Goal: Task Accomplishment & Management: Manage account settings

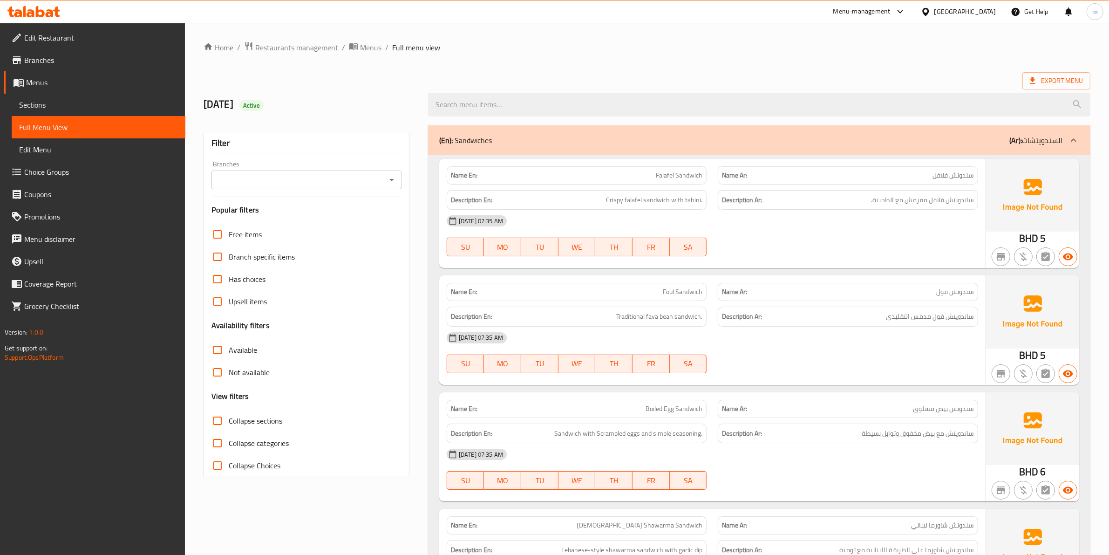
click at [43, 85] on span "Menus" at bounding box center [102, 82] width 152 height 11
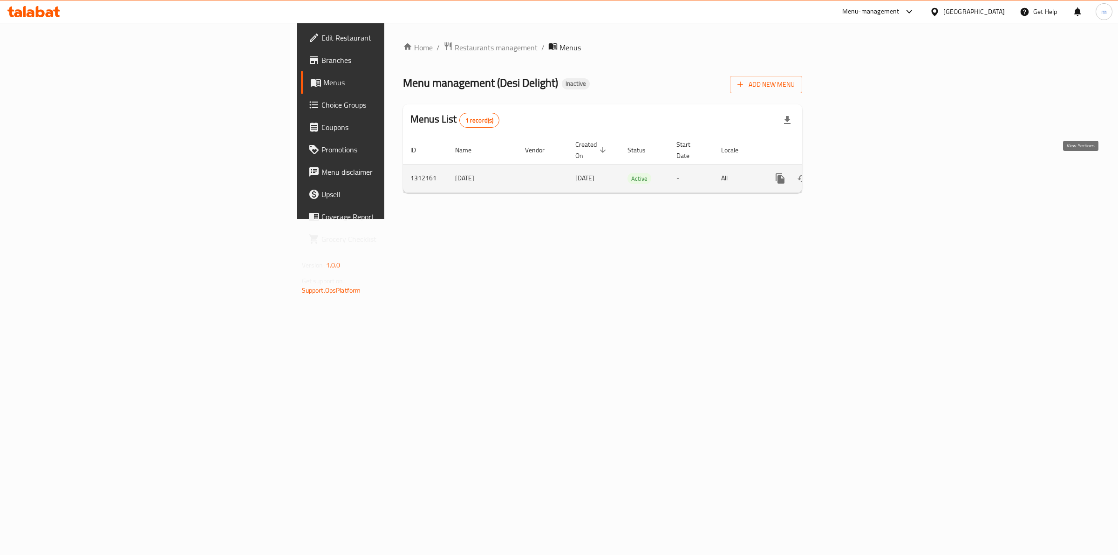
click at [545, 173] on icon "enhanced table" at bounding box center [847, 178] width 11 height 11
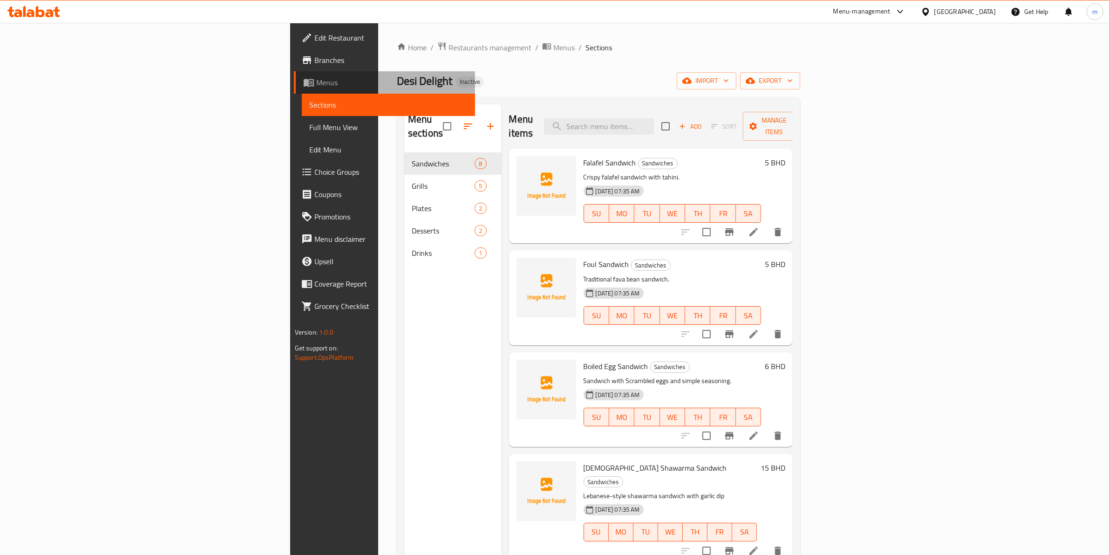
click at [316, 85] on span "Menus" at bounding box center [392, 82] width 152 height 11
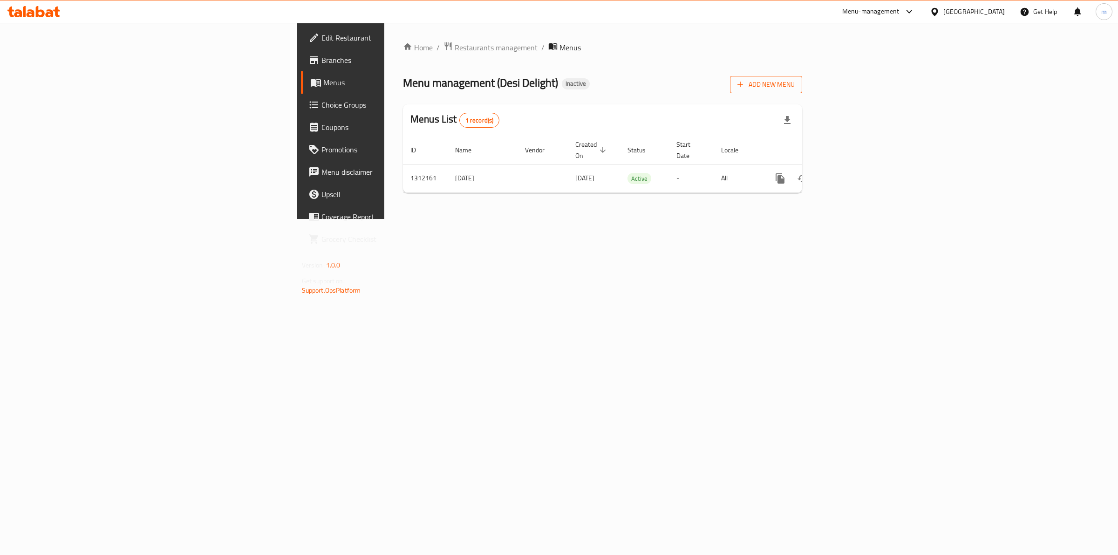
click at [545, 89] on span "Add New Menu" at bounding box center [765, 85] width 57 height 12
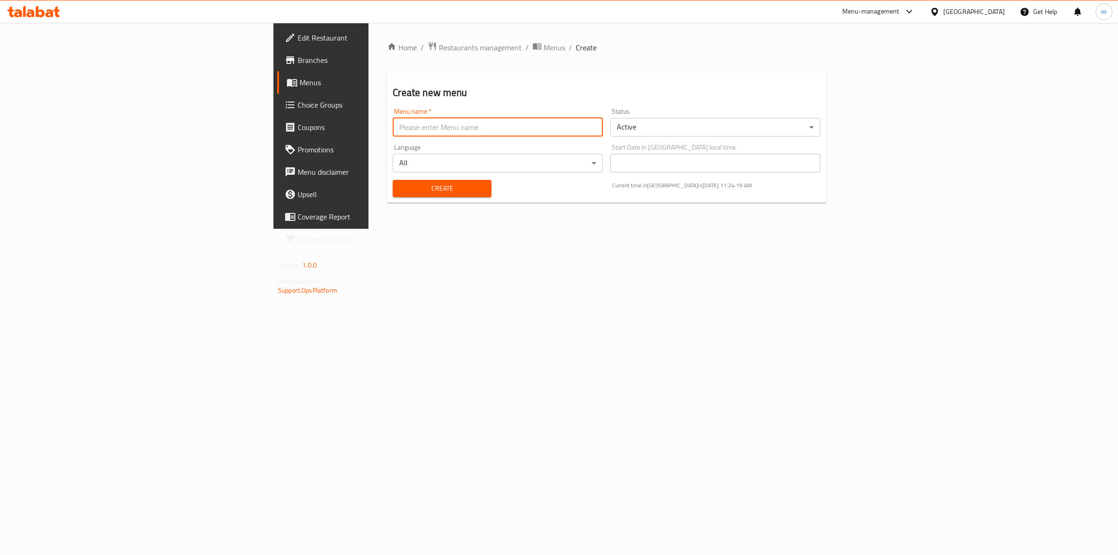
click at [427, 126] on input "text" at bounding box center [498, 127] width 210 height 19
type input "’"
drag, startPoint x: 311, startPoint y: 128, endPoint x: 240, endPoint y: 122, distance: 70.6
click at [393, 122] on input "Menu 2 [PERSON_NAME] 7590" at bounding box center [498, 127] width 210 height 19
type input "Menu 2"
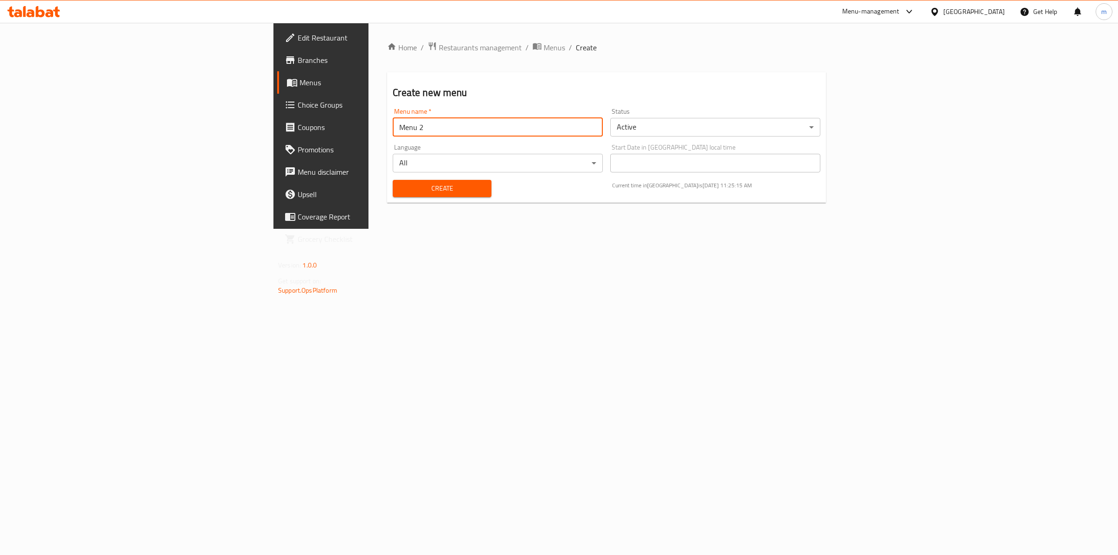
click at [535, 194] on div "Create Current time in [GEOGRAPHIC_DATA] is [DATE] 11:25:15 AM" at bounding box center [606, 188] width 439 height 28
click at [400, 183] on span "Create" at bounding box center [441, 189] width 83 height 12
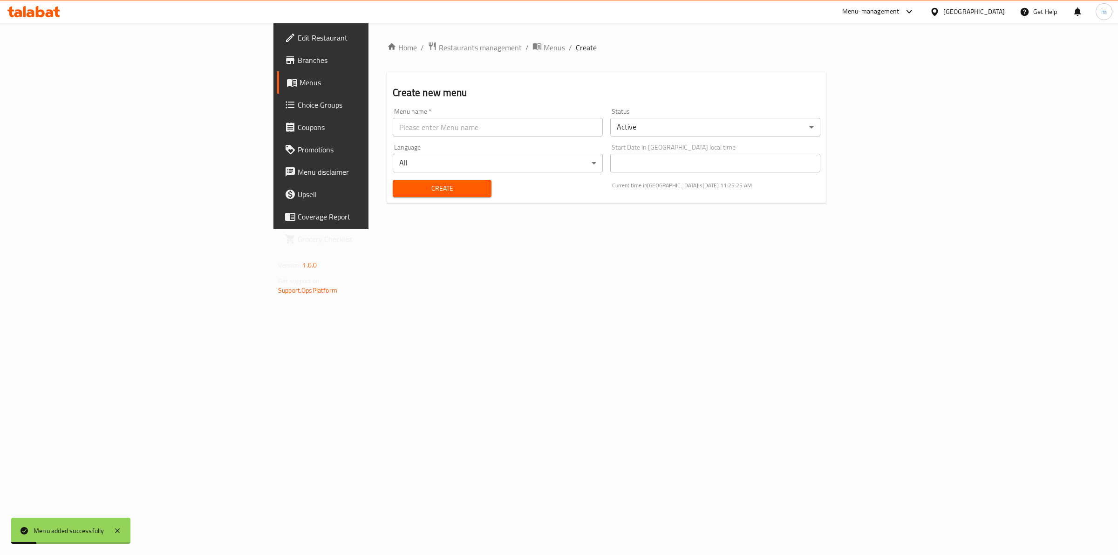
click at [277, 73] on link "Menus" at bounding box center [368, 82] width 183 height 22
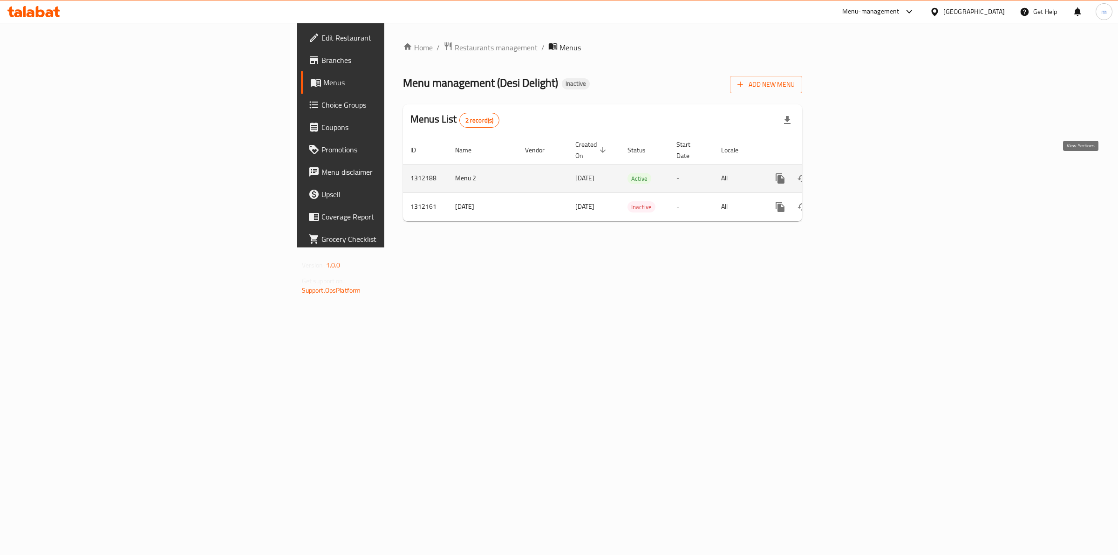
click at [545, 174] on icon "enhanced table" at bounding box center [847, 178] width 11 height 11
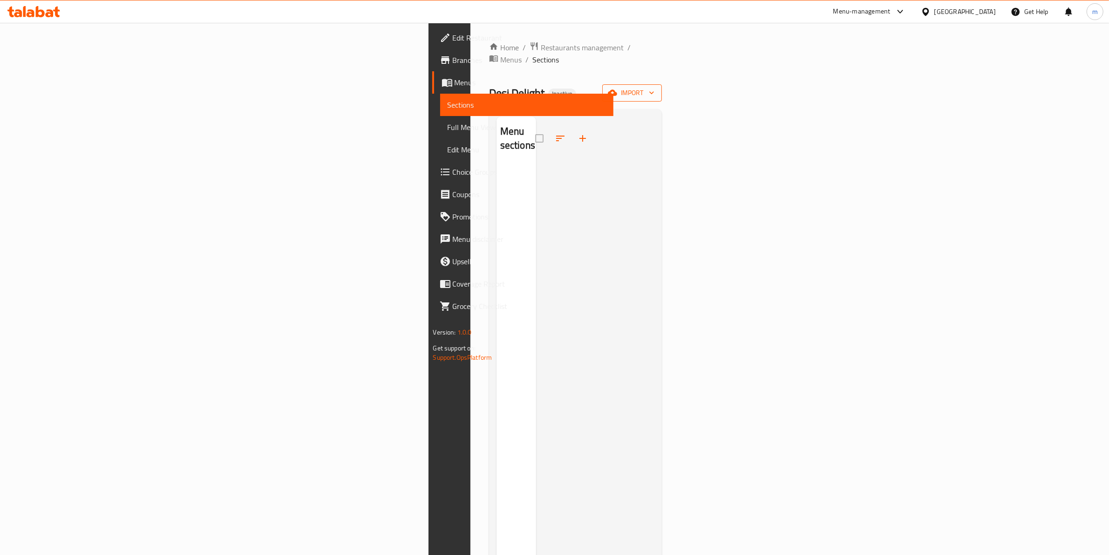
click at [545, 87] on span "import" at bounding box center [632, 93] width 45 height 12
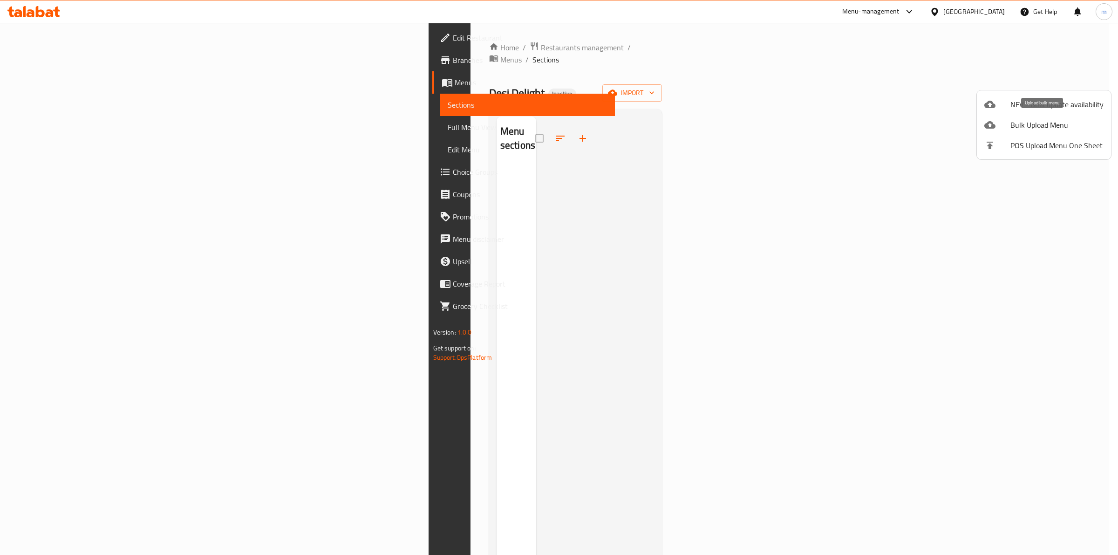
click at [545, 124] on span "Bulk Upload Menu" at bounding box center [1056, 124] width 93 height 11
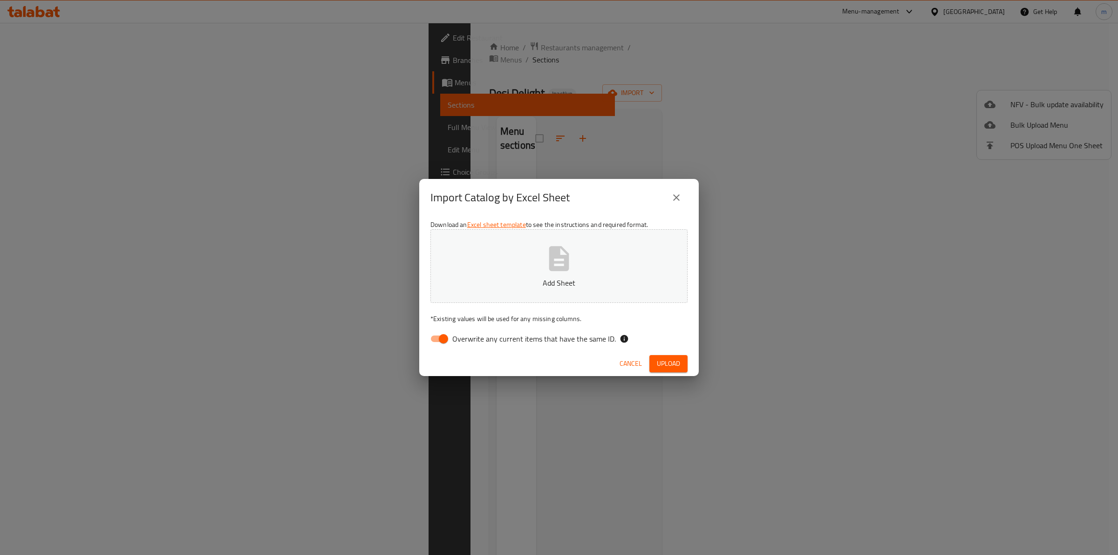
click at [459, 343] on span "Overwrite any current items that have the same ID." at bounding box center [534, 338] width 164 height 11
click at [459, 343] on input "Overwrite any current items that have the same ID." at bounding box center [443, 339] width 53 height 18
checkbox input "false"
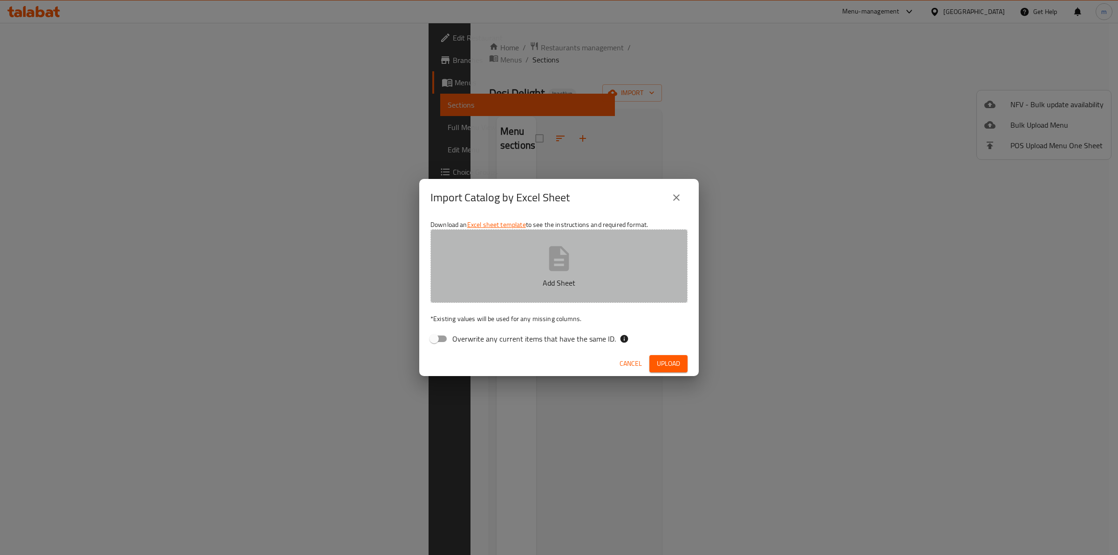
click at [481, 283] on p "Add Sheet" at bounding box center [559, 282] width 228 height 11
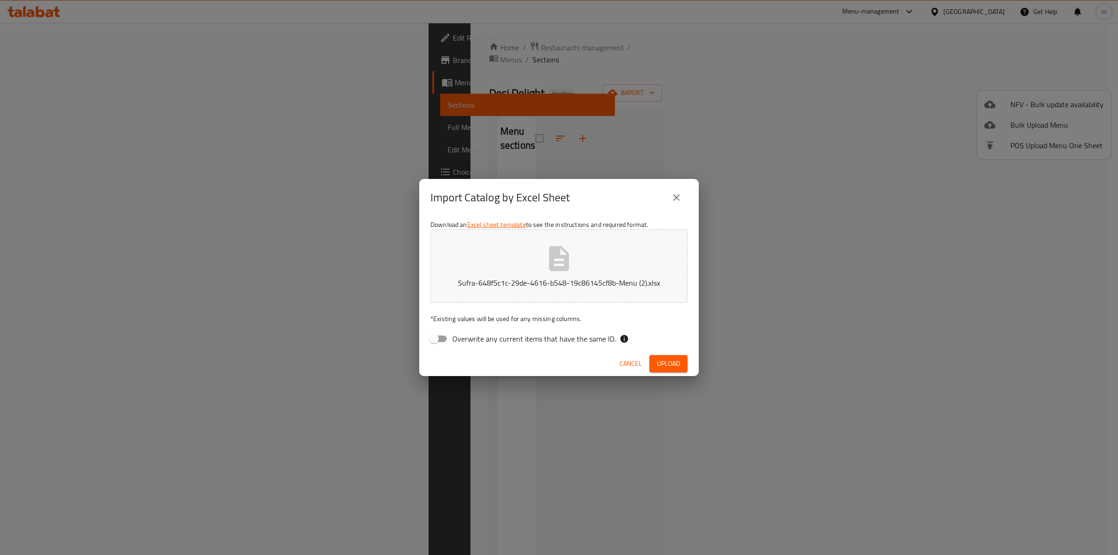
click at [545, 362] on span "Cancel" at bounding box center [631, 364] width 22 height 12
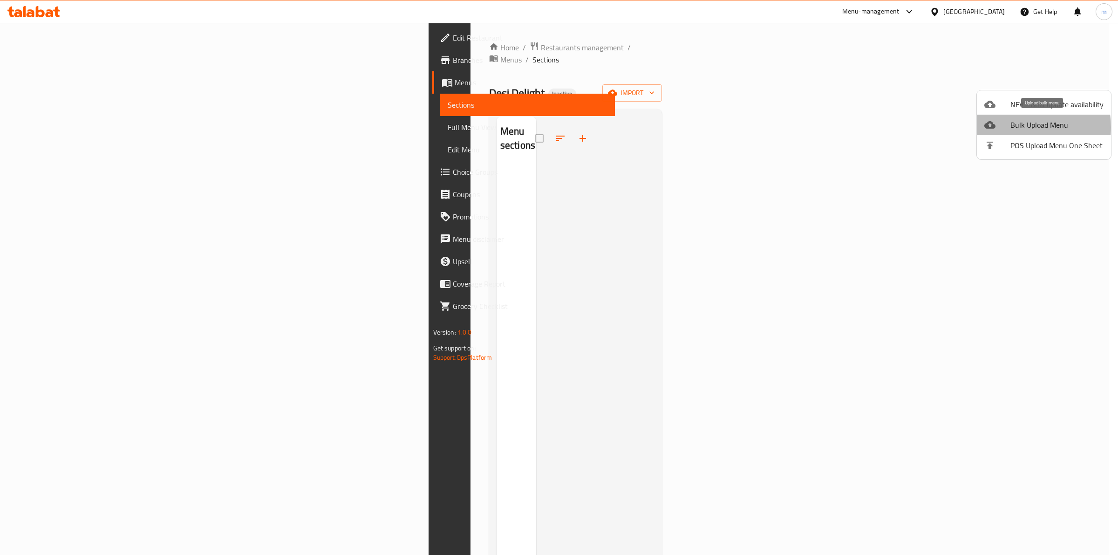
click at [545, 127] on span "Bulk Upload Menu" at bounding box center [1056, 124] width 93 height 11
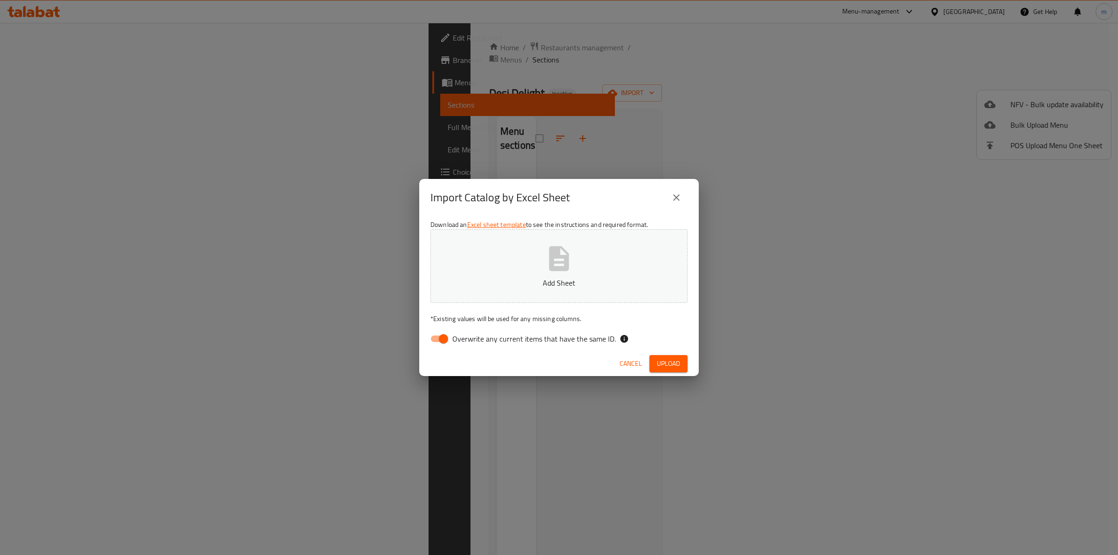
click at [477, 344] on span "Overwrite any current items that have the same ID." at bounding box center [534, 338] width 164 height 11
click at [470, 345] on input "Overwrite any current items that have the same ID." at bounding box center [443, 339] width 53 height 18
checkbox input "false"
click at [525, 279] on p "Add Sheet" at bounding box center [559, 282] width 228 height 11
click at [545, 357] on button "Upload" at bounding box center [668, 363] width 38 height 17
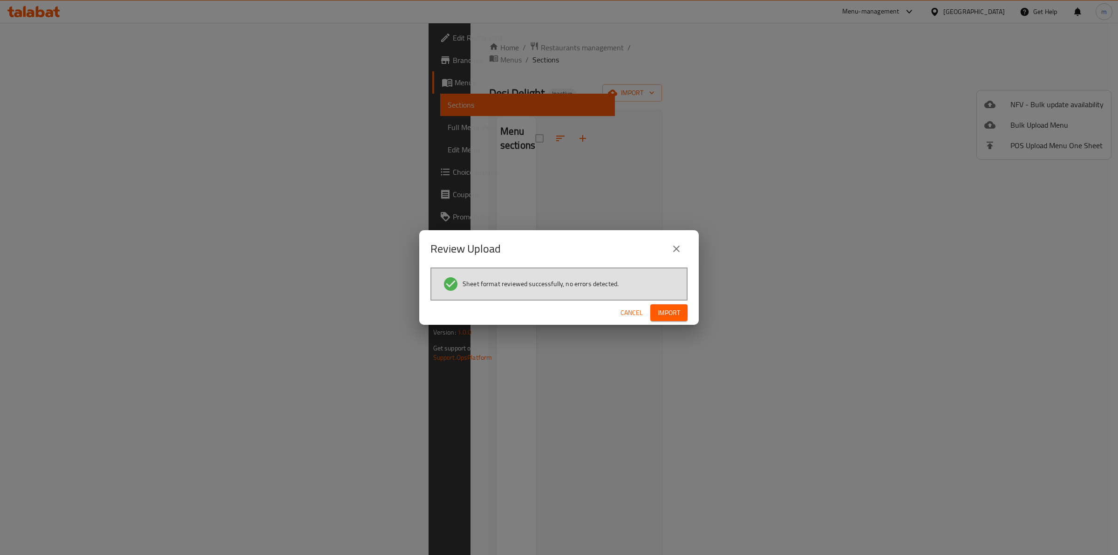
click at [545, 315] on span "Import" at bounding box center [669, 313] width 22 height 12
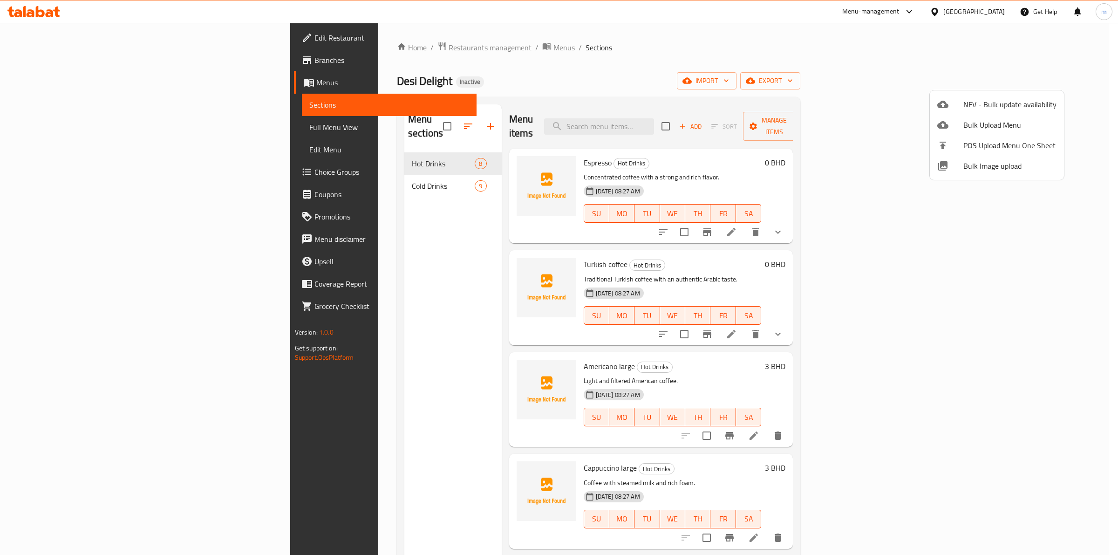
click at [389, 282] on div at bounding box center [559, 277] width 1118 height 555
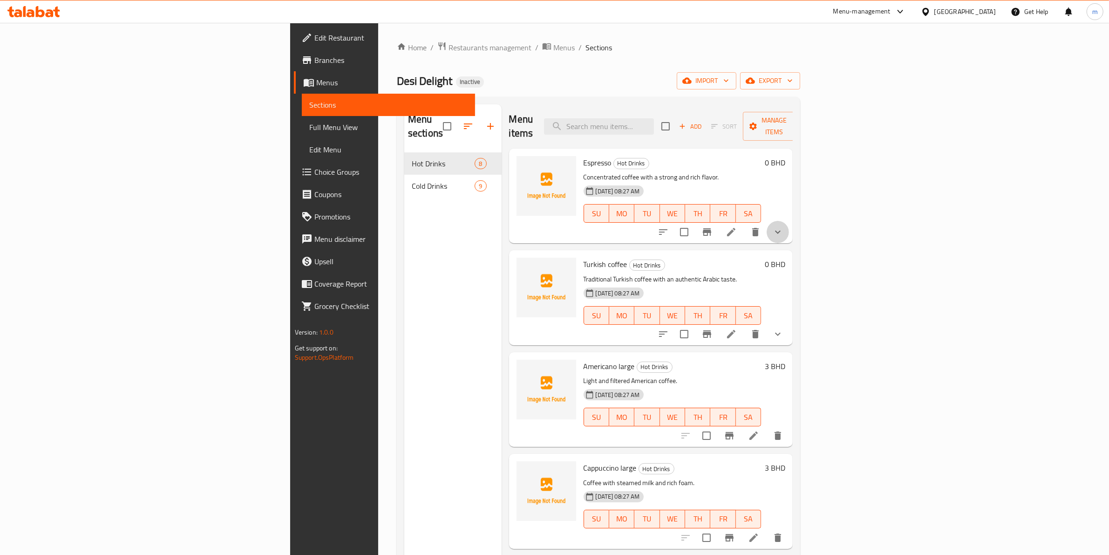
click at [545, 221] on button "show more" at bounding box center [778, 232] width 22 height 22
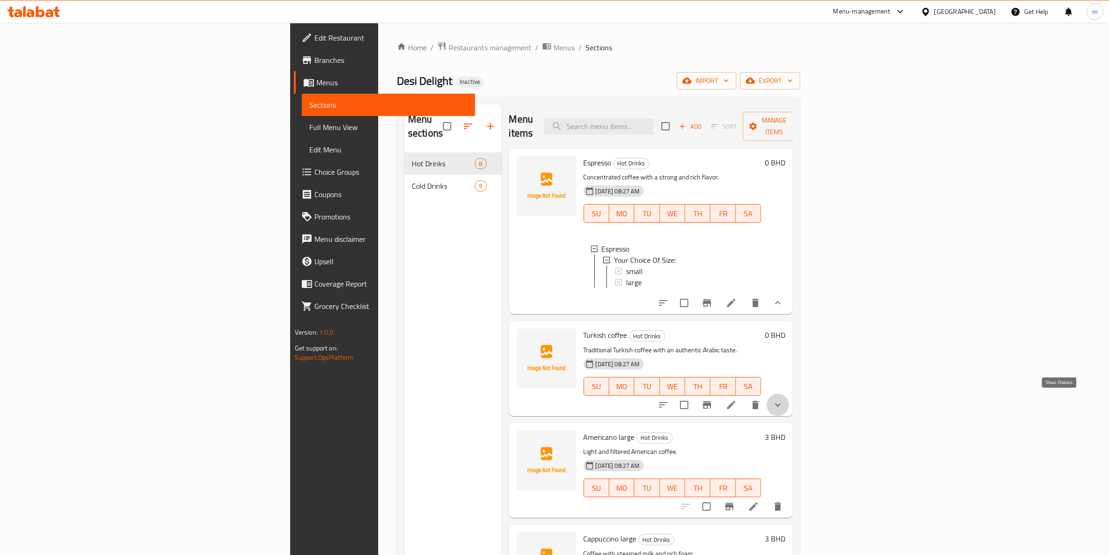
click at [545, 399] on icon "show more" at bounding box center [777, 404] width 11 height 11
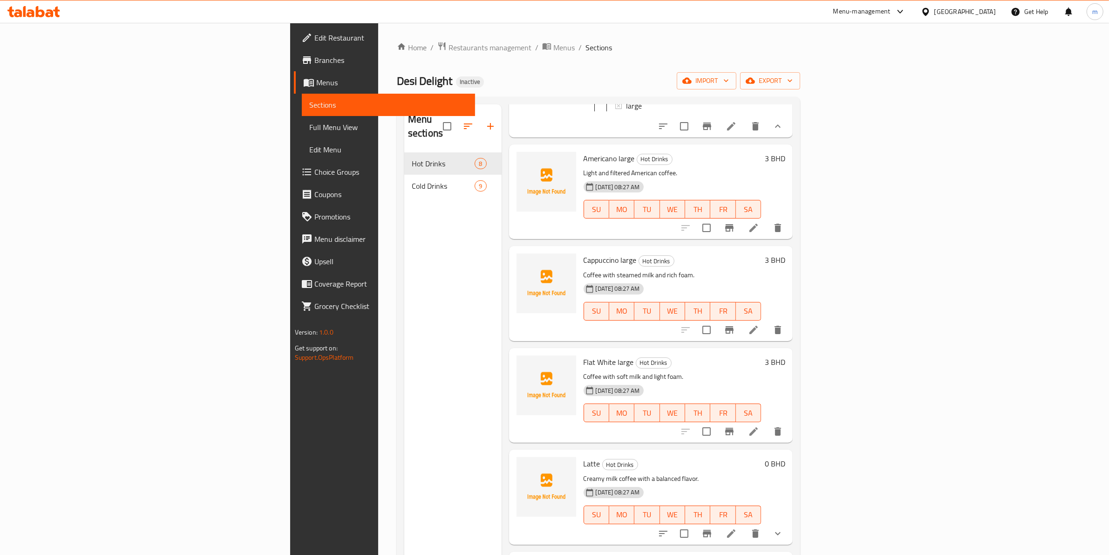
scroll to position [441, 0]
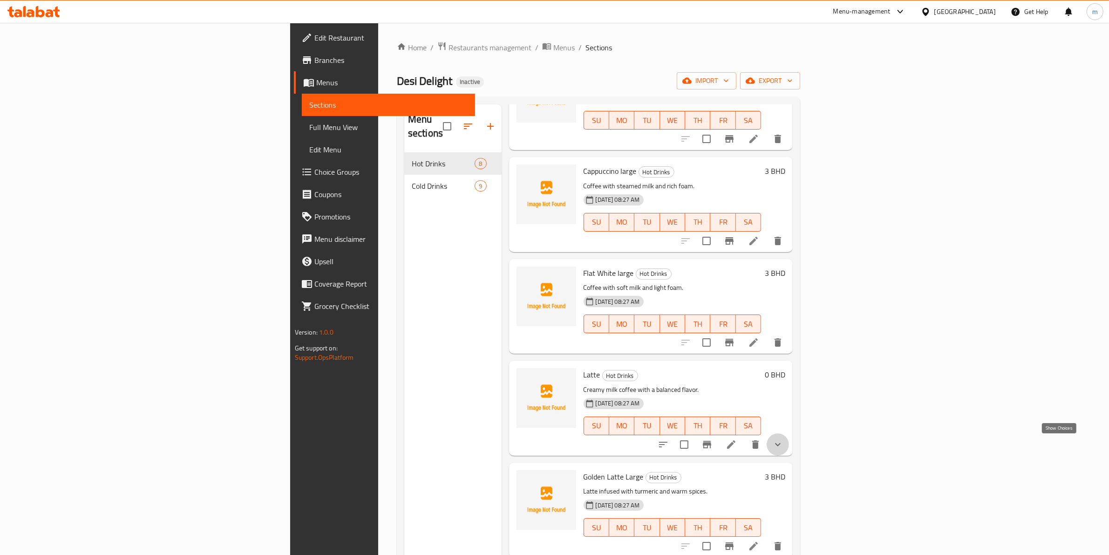
click at [545, 441] on icon "show more" at bounding box center [777, 444] width 11 height 11
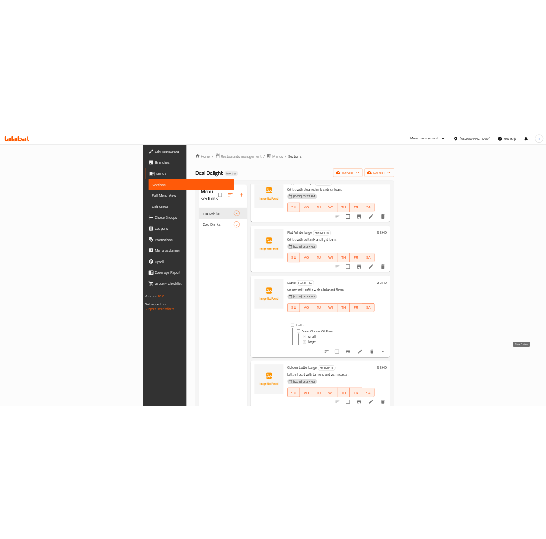
scroll to position [520, 0]
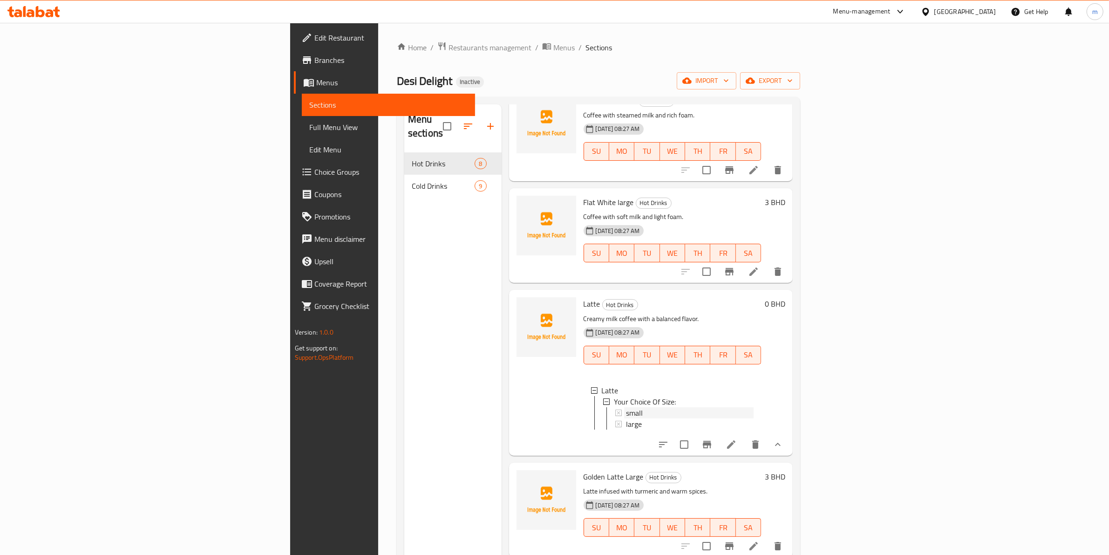
click at [545, 407] on div "small" at bounding box center [689, 412] width 130 height 11
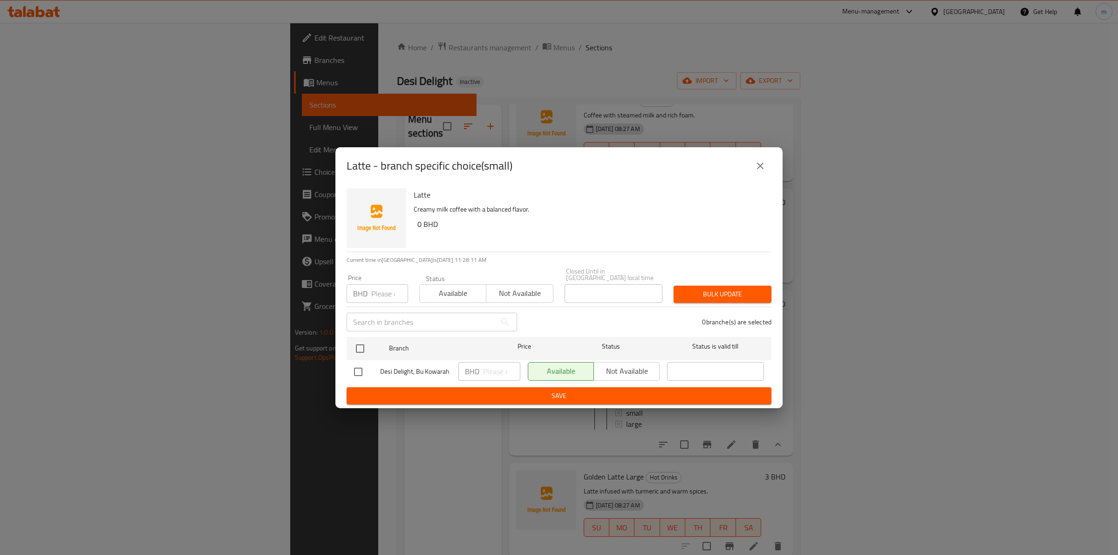
click at [545, 171] on icon "close" at bounding box center [760, 165] width 11 height 11
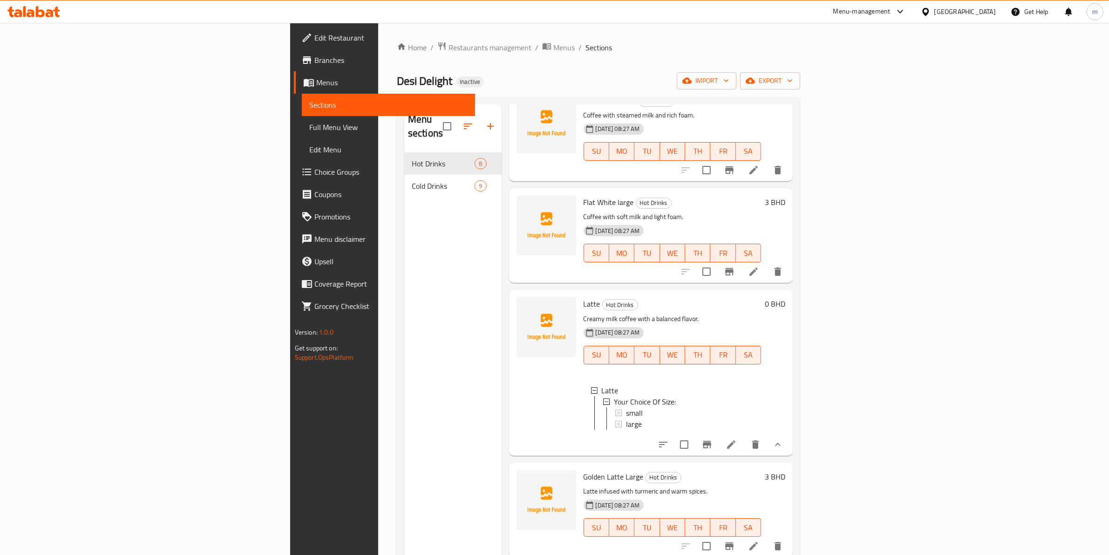
click at [309, 127] on span "Full Menu View" at bounding box center [388, 127] width 159 height 11
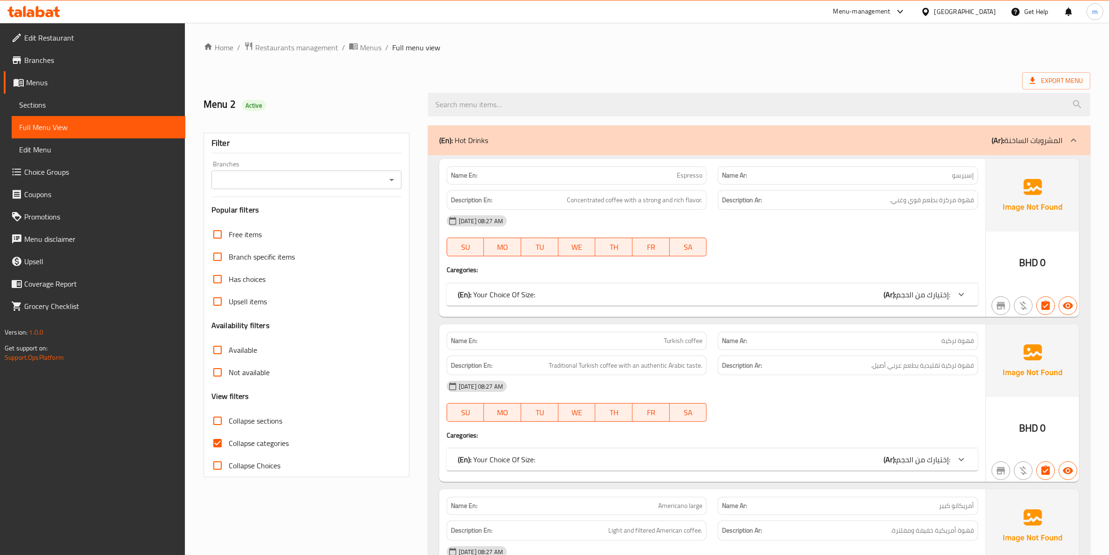
click at [250, 442] on span "Collapse categories" at bounding box center [259, 442] width 60 height 11
click at [229, 442] on input "Collapse categories" at bounding box center [217, 443] width 22 height 22
checkbox input "false"
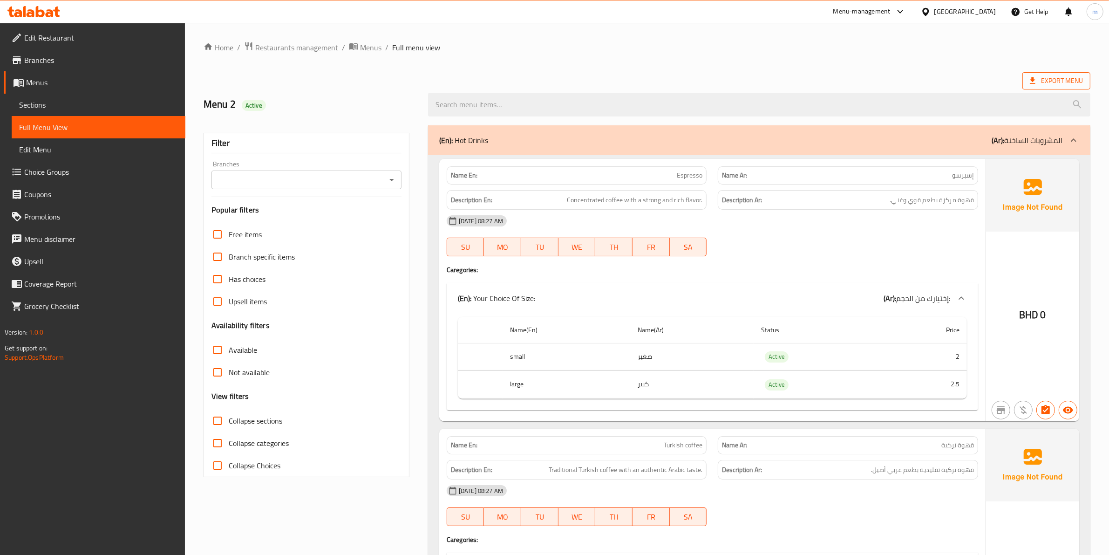
click at [545, 73] on span "Export Menu" at bounding box center [1057, 80] width 68 height 17
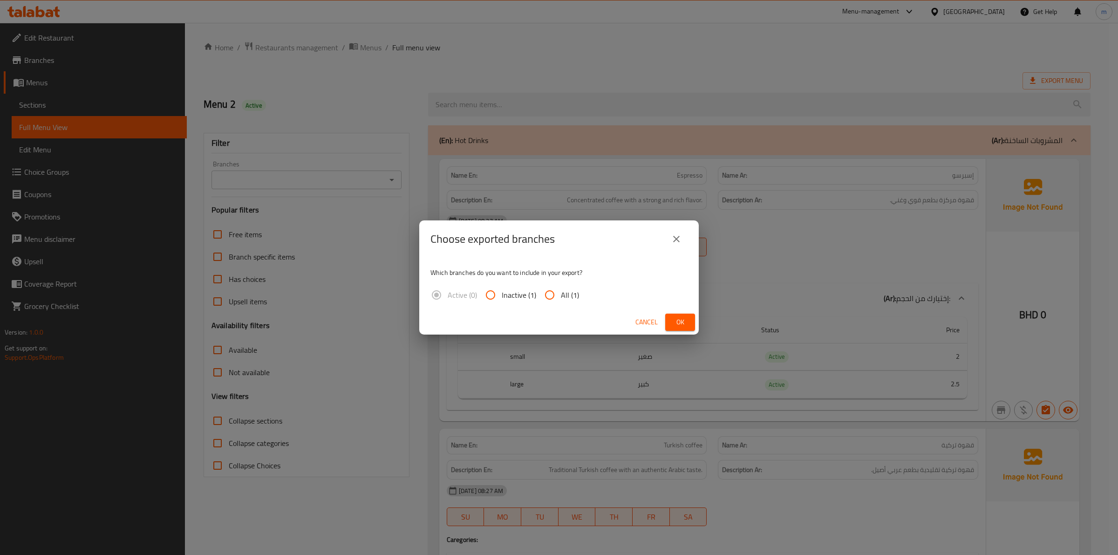
click at [545, 295] on span "All (1)" at bounding box center [570, 294] width 18 height 11
click at [545, 295] on input "All (1)" at bounding box center [550, 295] width 22 height 22
radio input "true"
click at [545, 321] on button "Ok" at bounding box center [680, 322] width 30 height 17
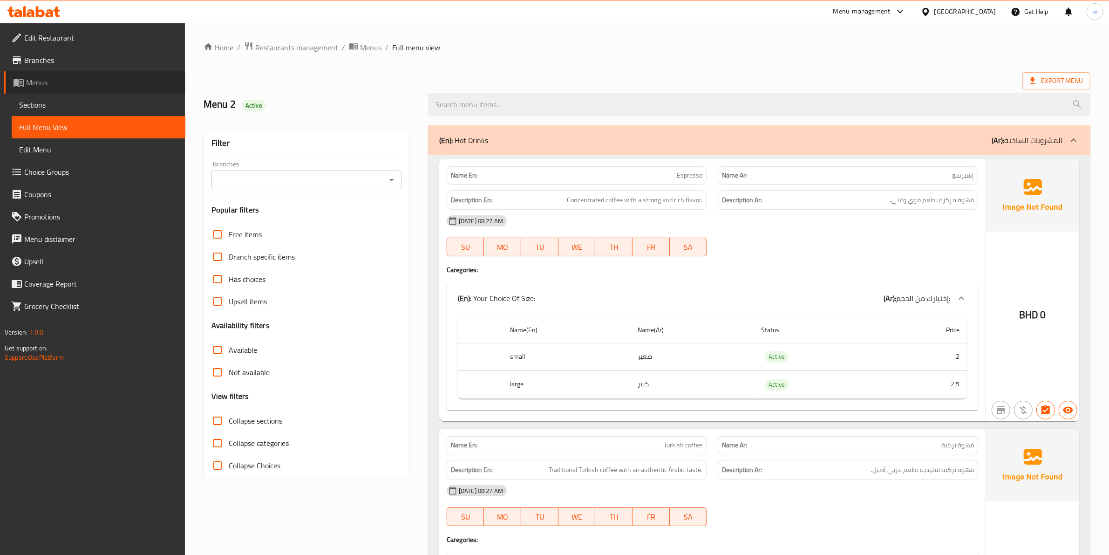
click at [39, 77] on span "Menus" at bounding box center [102, 82] width 152 height 11
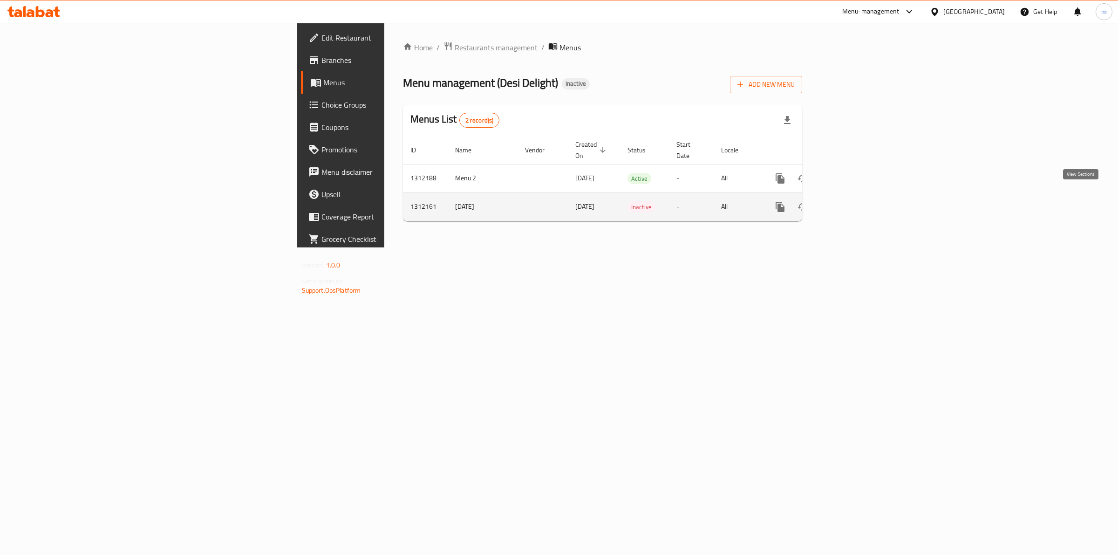
click at [545, 202] on icon "enhanced table" at bounding box center [847, 206] width 11 height 11
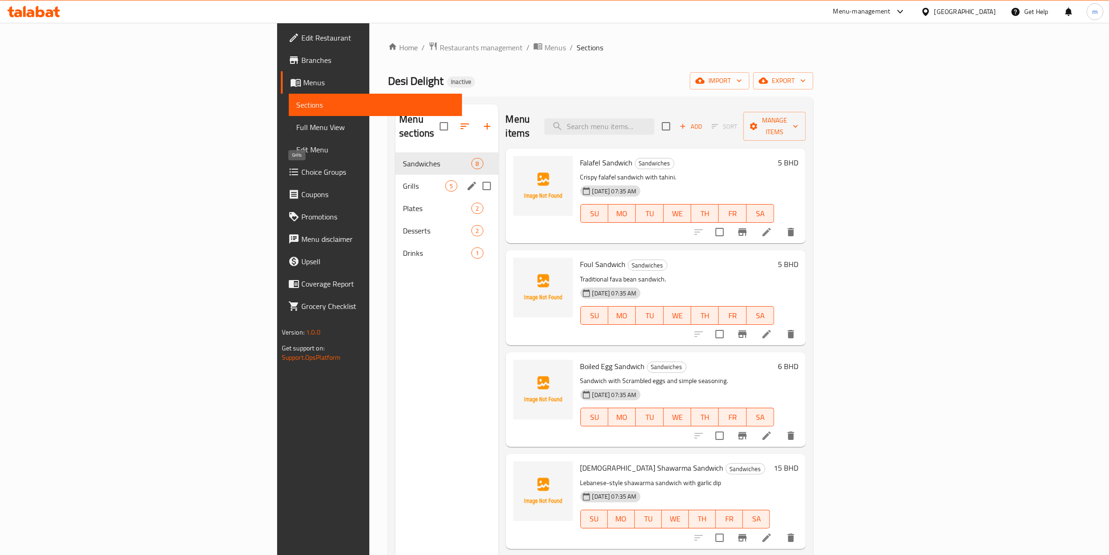
click at [403, 180] on span "Grills" at bounding box center [424, 185] width 42 height 11
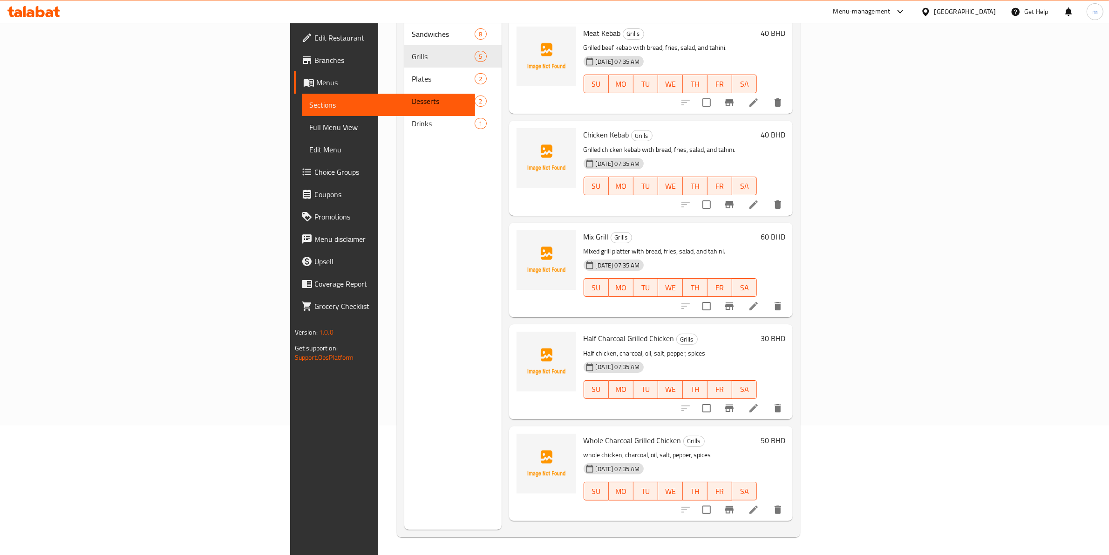
scroll to position [131, 0]
click at [545, 505] on icon at bounding box center [754, 509] width 8 height 8
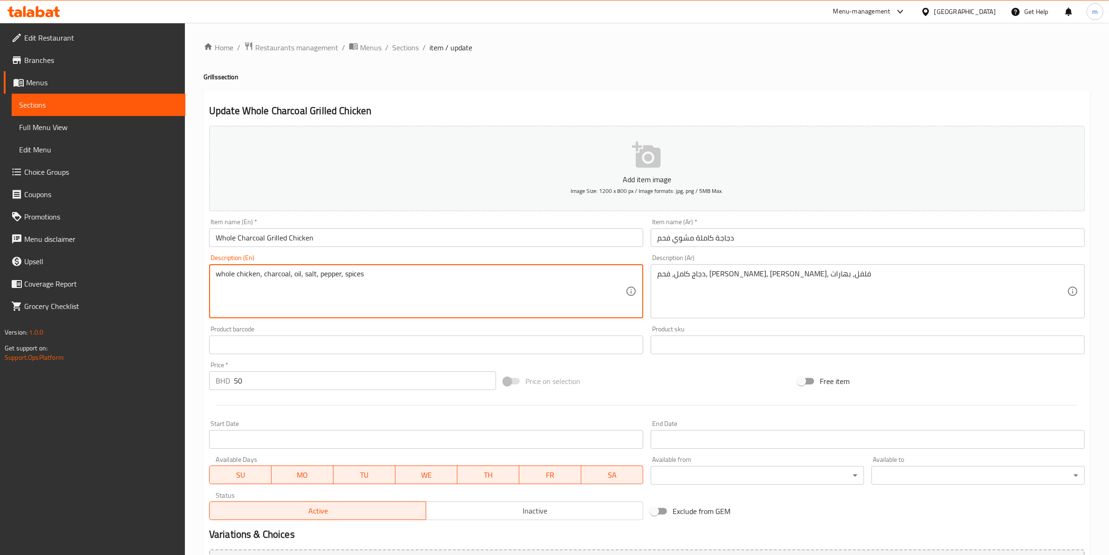
click at [311, 274] on textarea "whole chicken, charcoal, oil, salt, pepper, spices" at bounding box center [421, 291] width 410 height 44
paste textarea "Succulent tender charcoal-grilled chicken, boasting Smokey aroma juicy"
type textarea "Succulent tender charcoal-grilled chicken, boasting Smokey aroma juicy"
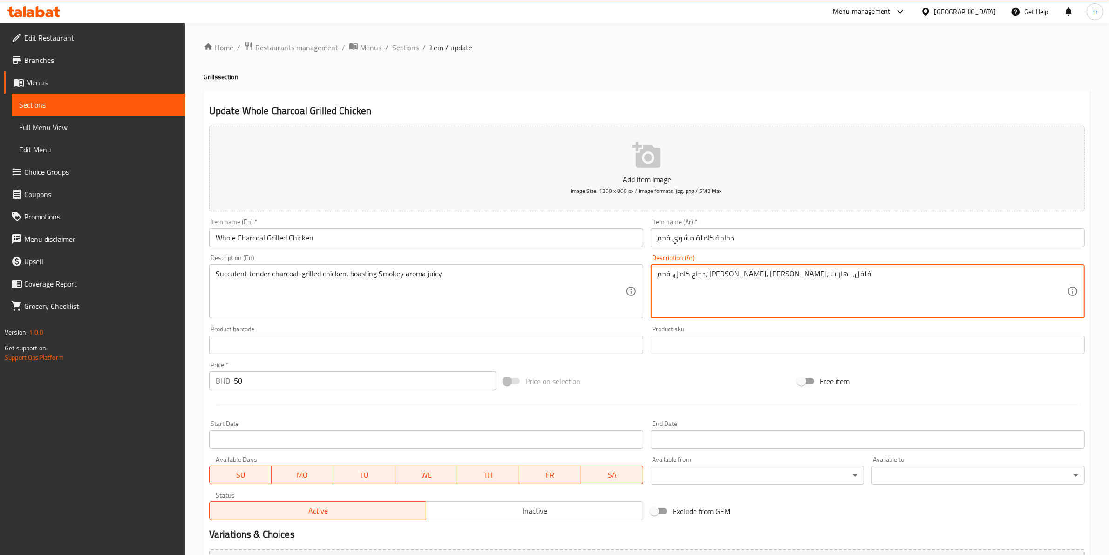
click at [545, 280] on textarea "دجاج كامل، فحم، [PERSON_NAME]، [PERSON_NAME]، فلفل، بهارات" at bounding box center [862, 291] width 410 height 44
paste textarea "لحم الدجاج اللطيف المشوي على الفحم بنكهة مدخنة شهية"
type textarea "لحم الدجاج اللطيف المشوي على الفحم بنكهة مدخنة شهية"
click at [545, 326] on div "Product barcode Product barcode" at bounding box center [426, 340] width 434 height 28
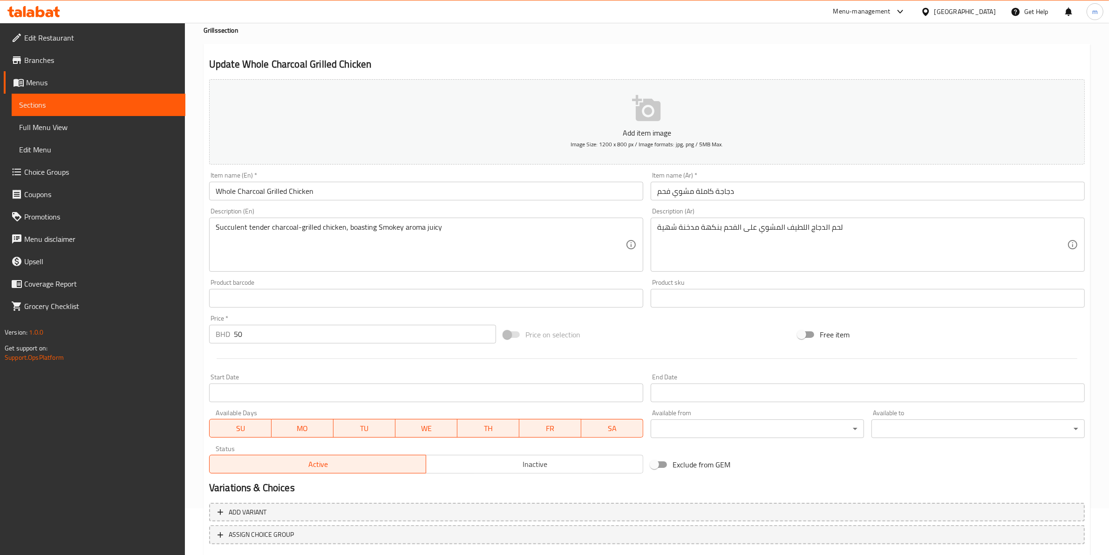
scroll to position [102, 0]
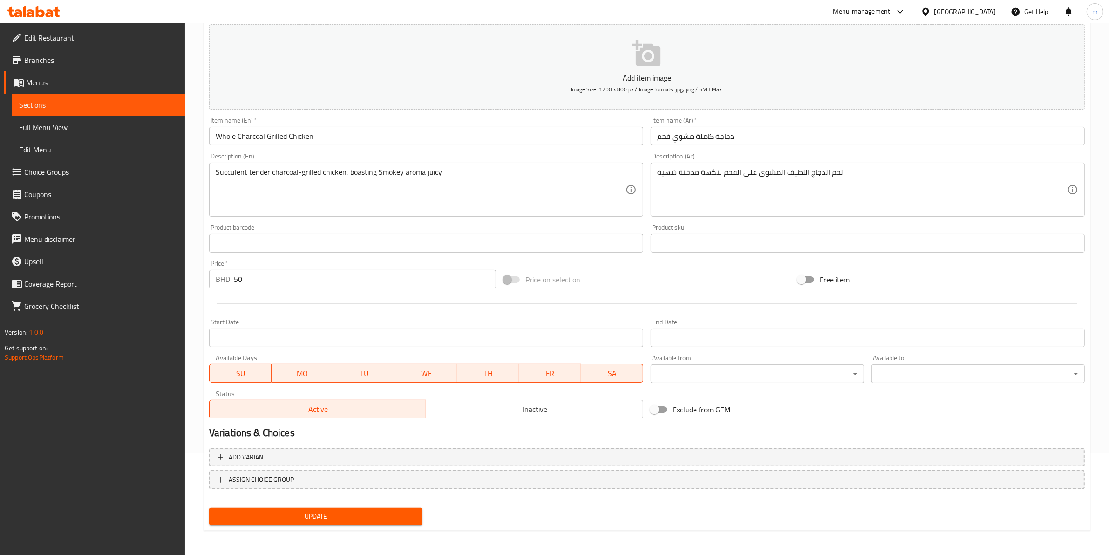
click at [351, 515] on span "Update" at bounding box center [316, 517] width 198 height 12
click at [56, 101] on span "Sections" at bounding box center [98, 104] width 159 height 11
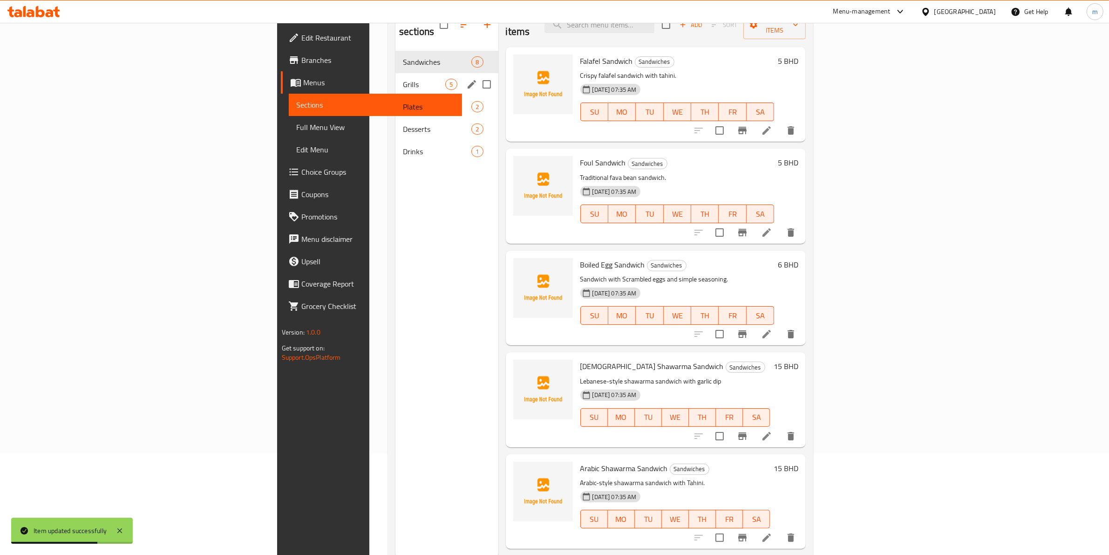
click at [396, 73] on div "Grills 5" at bounding box center [447, 84] width 102 height 22
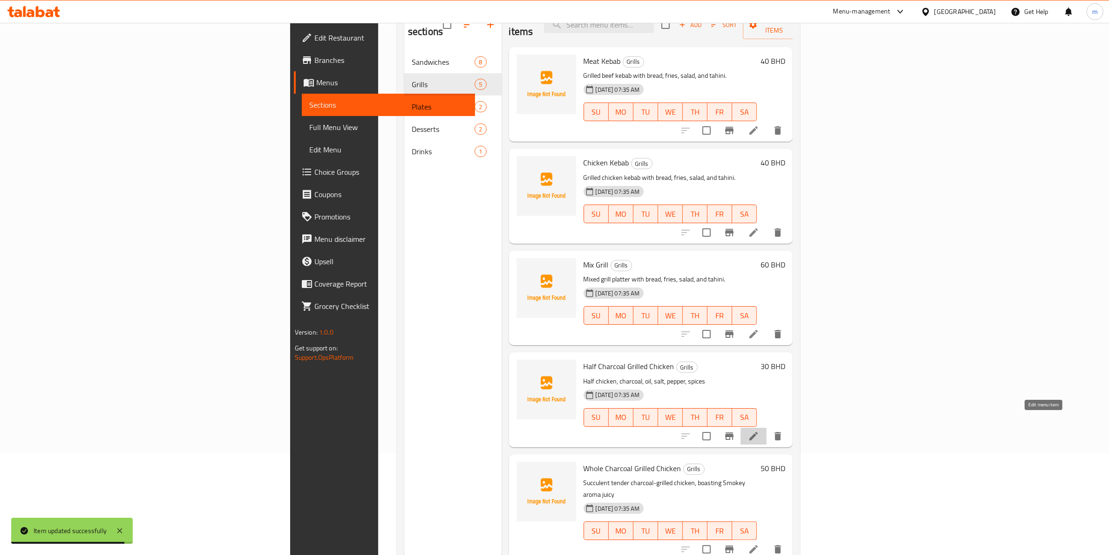
click at [545, 430] on icon at bounding box center [753, 435] width 11 height 11
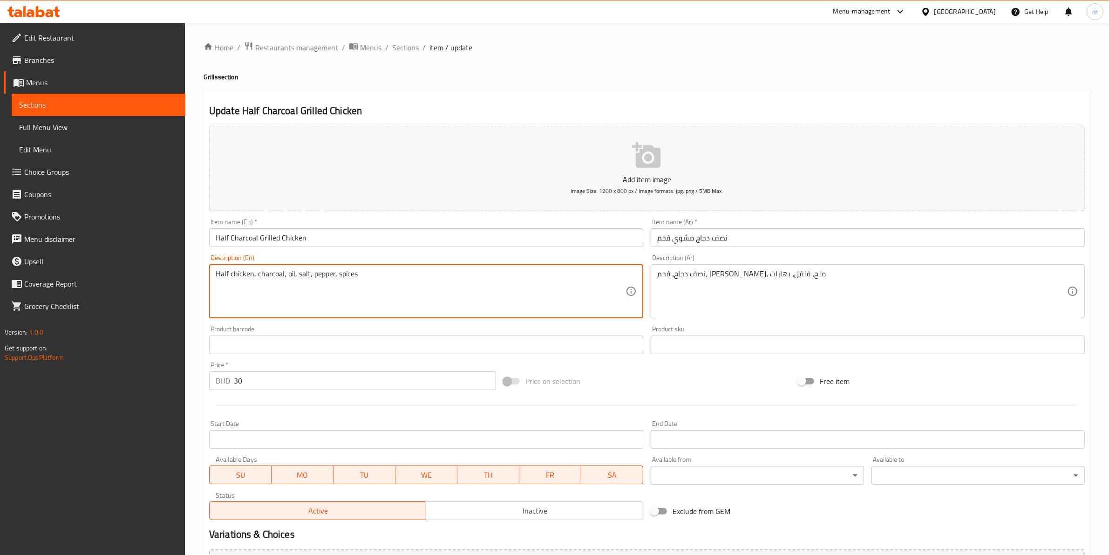
click at [262, 282] on textarea "Half chicken, charcoal, oil, salt, pepper, spices" at bounding box center [421, 291] width 410 height 44
drag, startPoint x: 229, startPoint y: 272, endPoint x: 406, endPoint y: 269, distance: 177.5
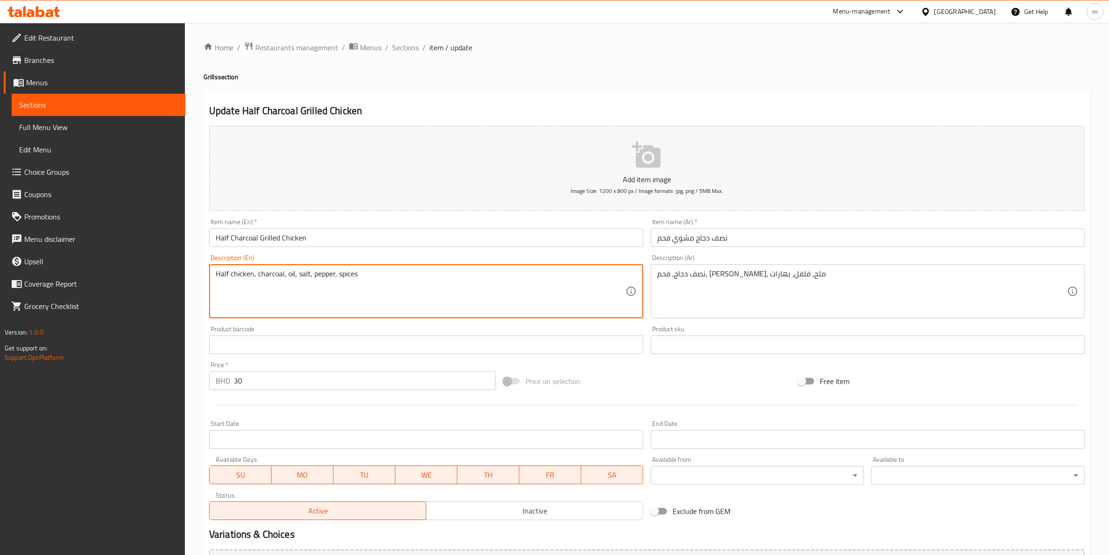
click at [406, 269] on textarea "Half chicken, charcoal, oil, salt, pepper, spices" at bounding box center [421, 291] width 410 height 44
paste textarea "Succulent tender charcoal-grilled chicken, boasting Smokey aroma juicy"
click at [228, 274] on textarea "HalfSucculent tender charcoal-grilled chicken, boasting Smokey aroma juicy" at bounding box center [421, 291] width 410 height 44
type textarea "Half Succulent tender charcoal-grilled chicken, boasting Smokey aroma juicy"
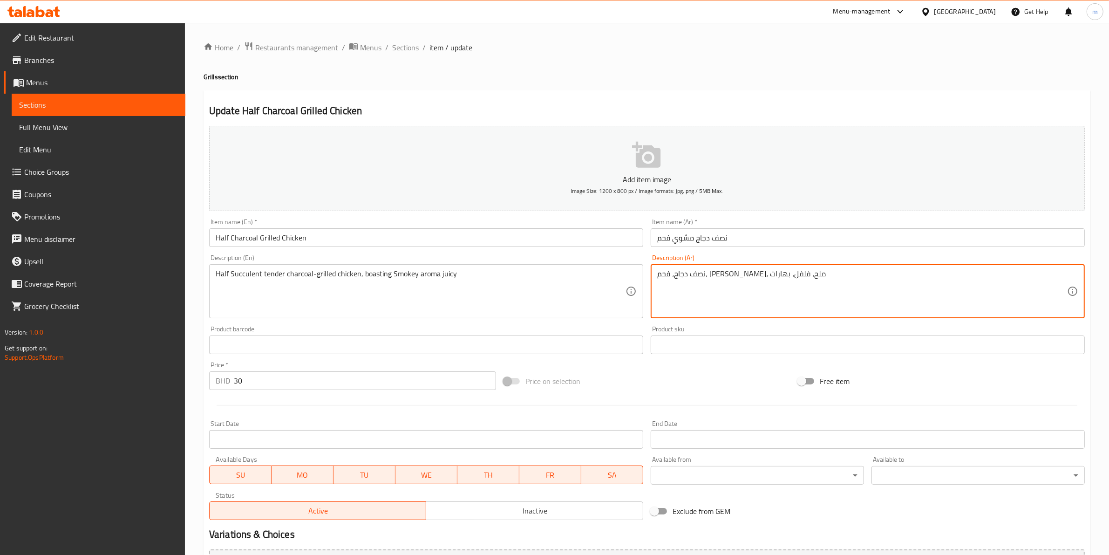
click at [545, 273] on textarea "نصف دجاج، فحم، [PERSON_NAME]، ملح، فلفل، بهارات" at bounding box center [862, 291] width 410 height 44
drag, startPoint x: 762, startPoint y: 273, endPoint x: 651, endPoint y: 271, distance: 110.4
click at [545, 271] on div "نصف دجاج، فحم، [PERSON_NAME]، [PERSON_NAME]، فلفل، بهارات Description (Ar)" at bounding box center [868, 291] width 434 height 54
paste textarea "لحم الدجاج اللطيف المشوي على الفحم بنكهة مدخنة شهية"
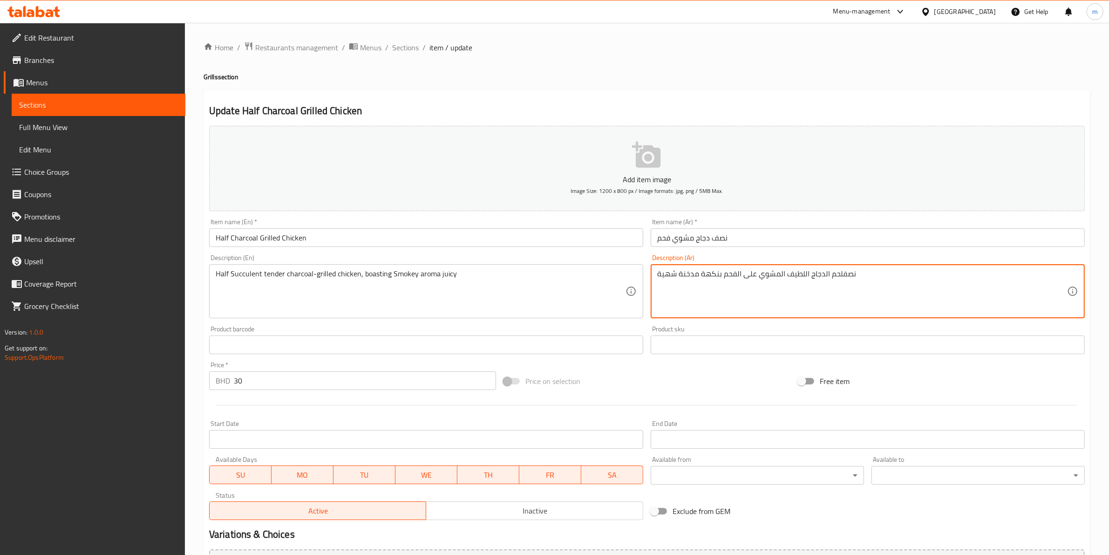
click at [545, 275] on textarea "نصفلحم الدجاج اللطيف المشوي على الفحم بنكهة مدخنة شهية" at bounding box center [862, 291] width 410 height 44
click at [545, 278] on textarea "نصفلحم الدجاج اللطيف المشوي على الفحم بنكهة مدخنة شهية" at bounding box center [862, 291] width 410 height 44
drag, startPoint x: 839, startPoint y: 273, endPoint x: 841, endPoint y: 277, distance: 5.0
click at [545, 273] on textarea "نصفلحم الدجاج اللطيف المشوي على الفحم بنكهة مدخنة شهية" at bounding box center [862, 291] width 410 height 44
click at [545, 292] on textarea "نصف لحم الدجاج اللطيف المشوي على الفحم بنكهة مدخنة شهية" at bounding box center [862, 291] width 410 height 44
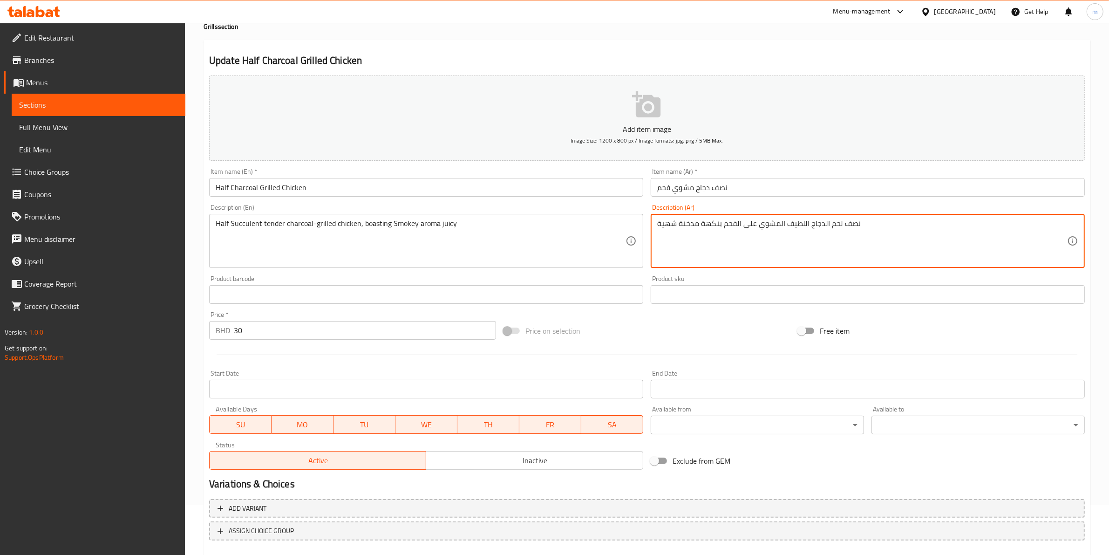
scroll to position [102, 0]
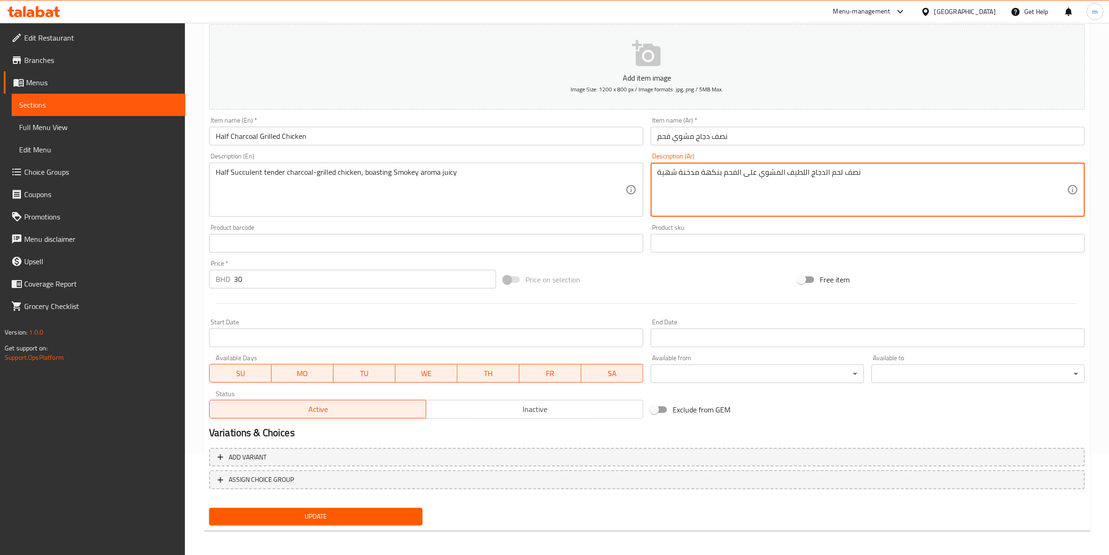
type textarea "نصف لحم الدجاج اللطيف المشوي على الفحم بنكهة مدخنة شهية"
click at [371, 511] on span "Update" at bounding box center [316, 517] width 198 height 12
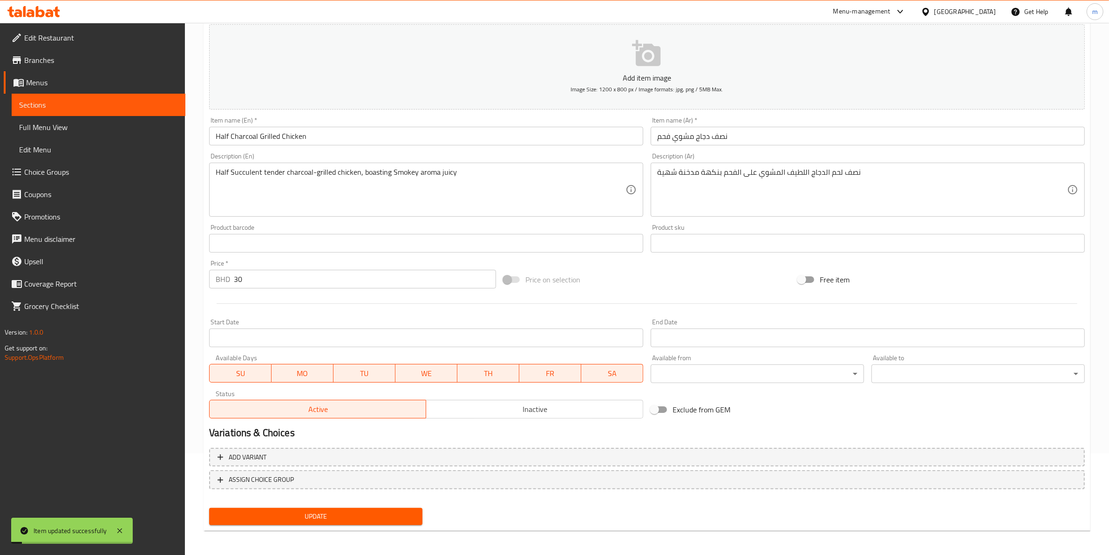
click at [71, 100] on span "Sections" at bounding box center [98, 104] width 159 height 11
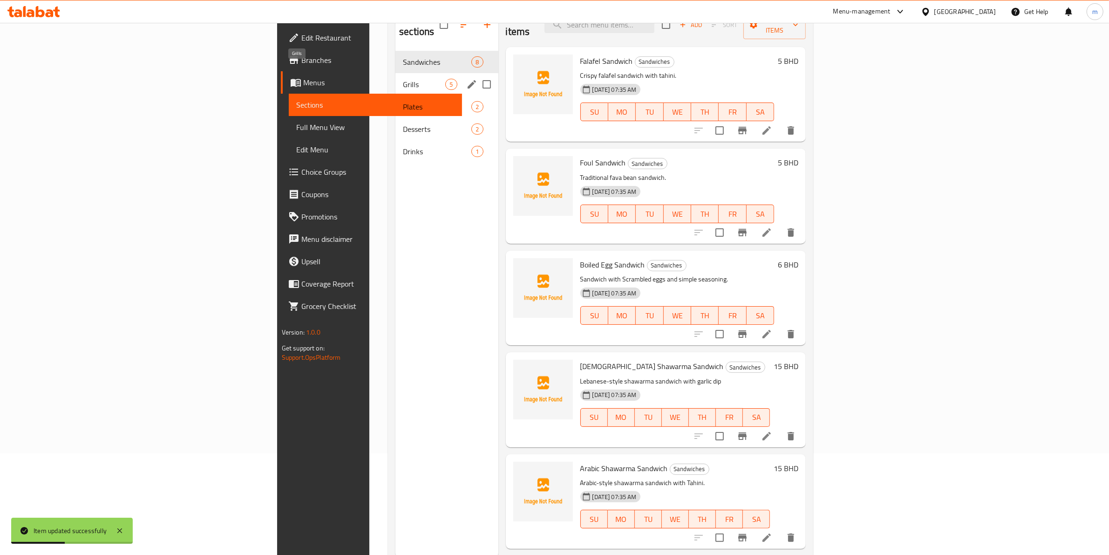
click at [403, 79] on span "Grills" at bounding box center [424, 84] width 42 height 11
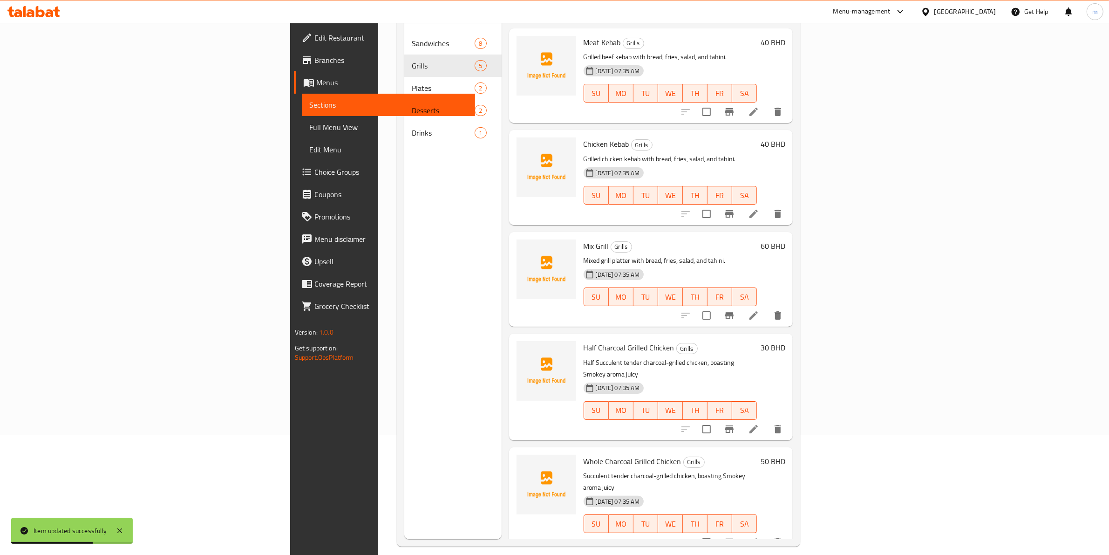
scroll to position [131, 0]
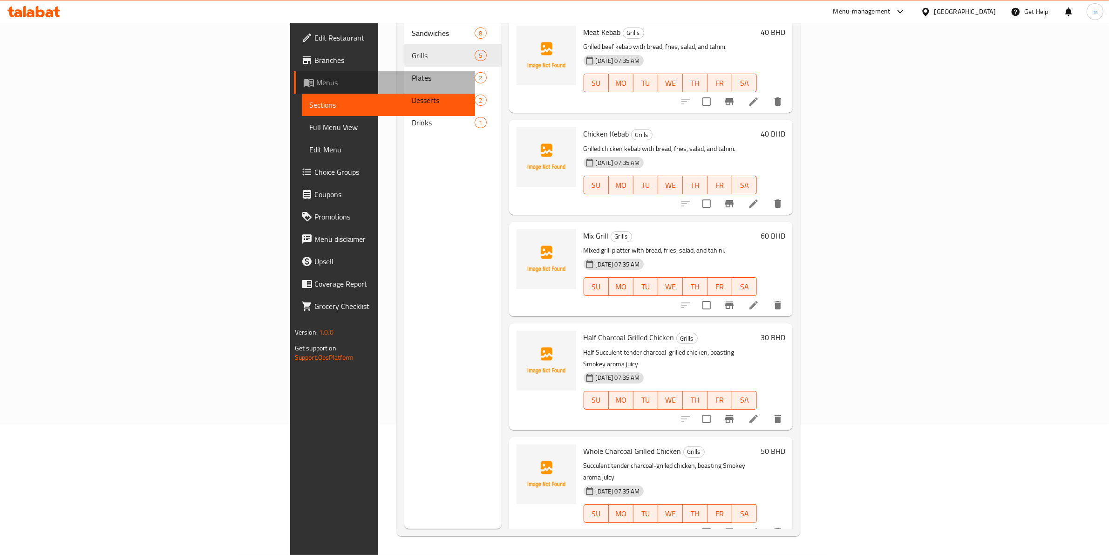
click at [316, 78] on span "Menus" at bounding box center [392, 82] width 152 height 11
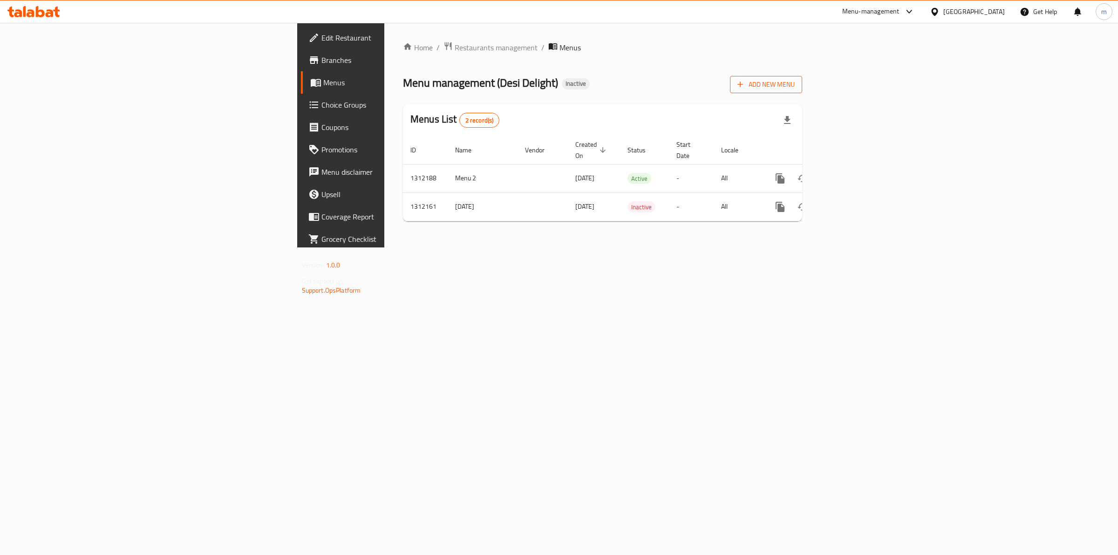
click at [545, 84] on span "Add New Menu" at bounding box center [765, 85] width 57 height 12
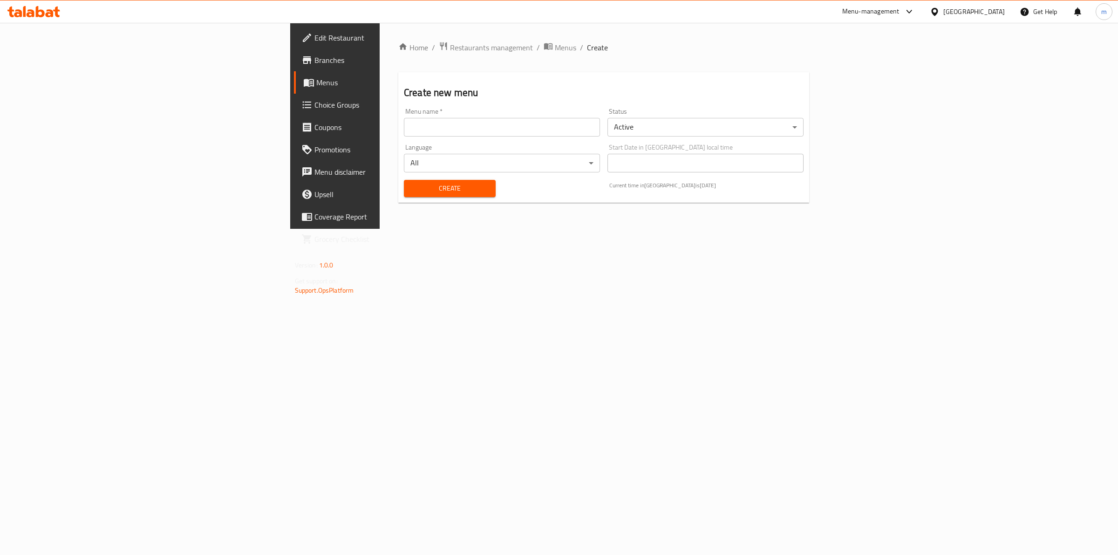
click at [404, 126] on input "text" at bounding box center [502, 127] width 196 height 19
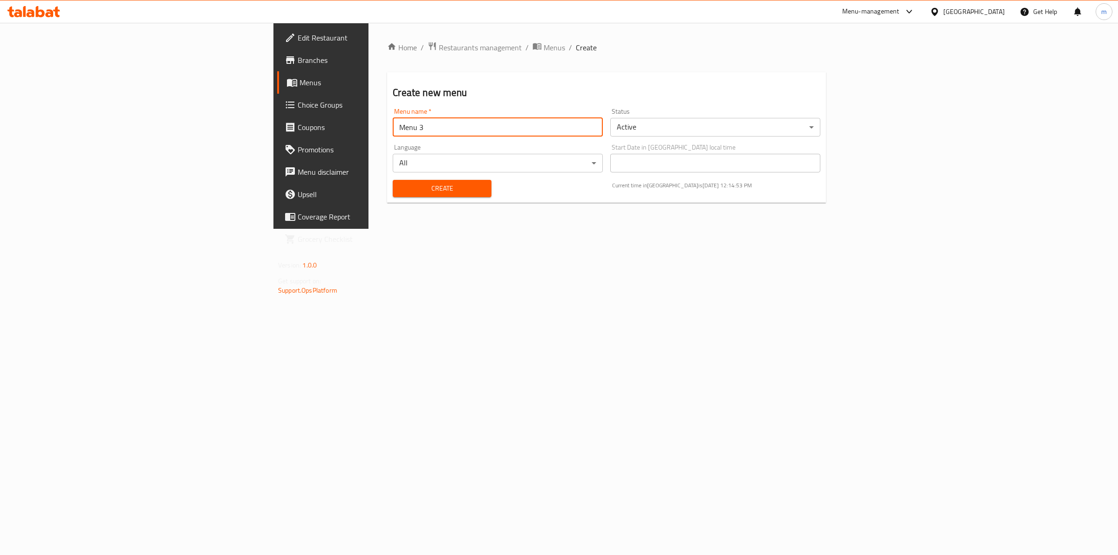
type input "Menu 3"
click at [400, 191] on span "Create" at bounding box center [441, 189] width 83 height 12
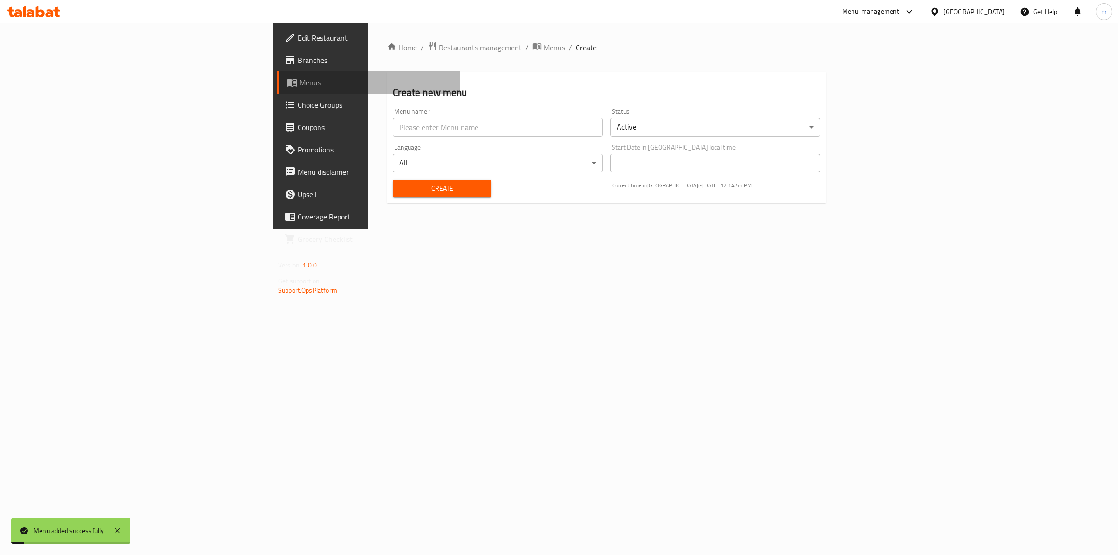
click at [286, 80] on span at bounding box center [292, 82] width 13 height 11
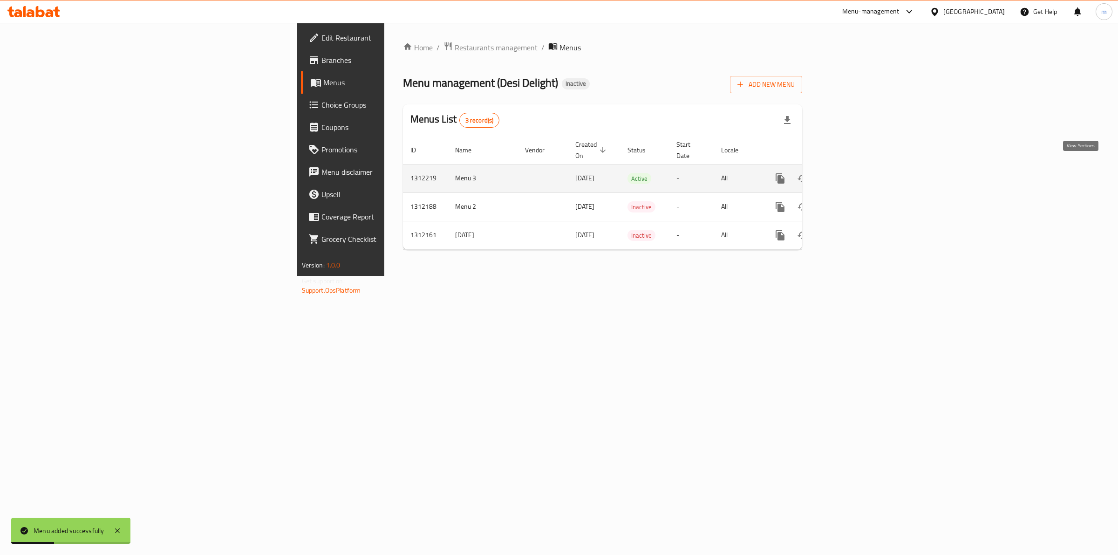
click at [545, 167] on link "enhanced table" at bounding box center [847, 178] width 22 height 22
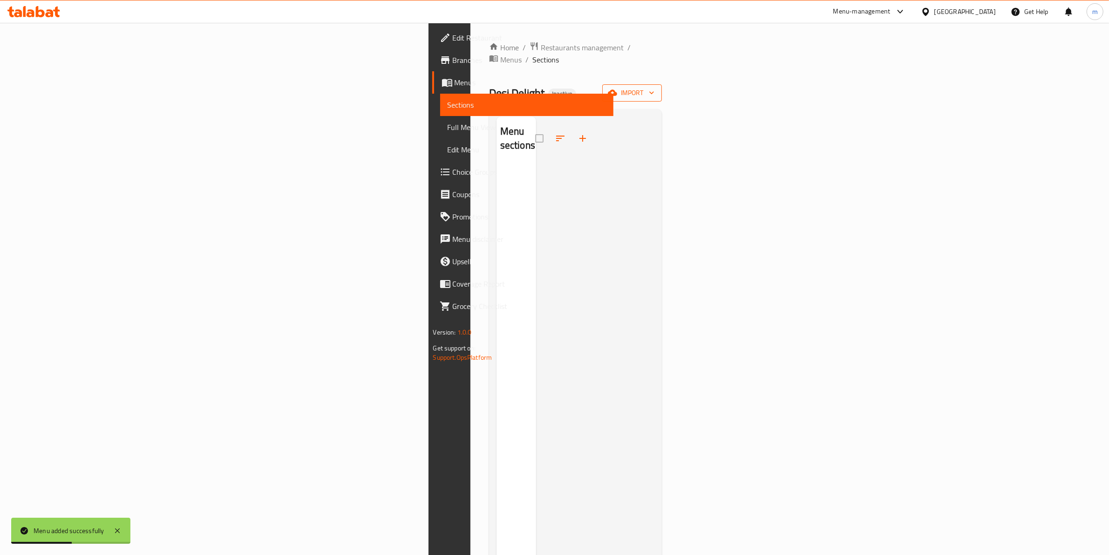
click at [545, 87] on span "import" at bounding box center [632, 93] width 45 height 12
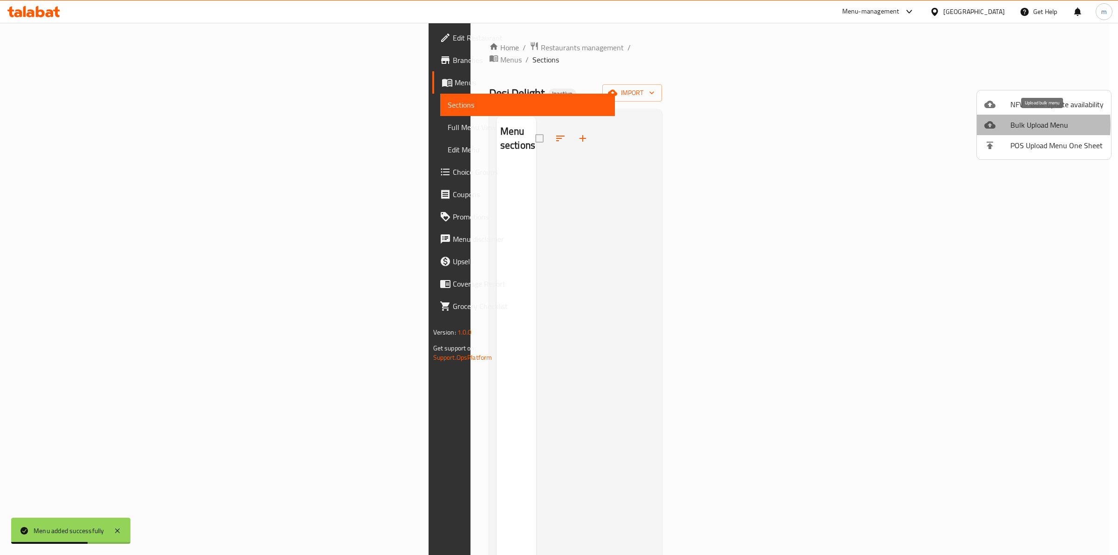
click at [545, 125] on icon at bounding box center [989, 124] width 11 height 7
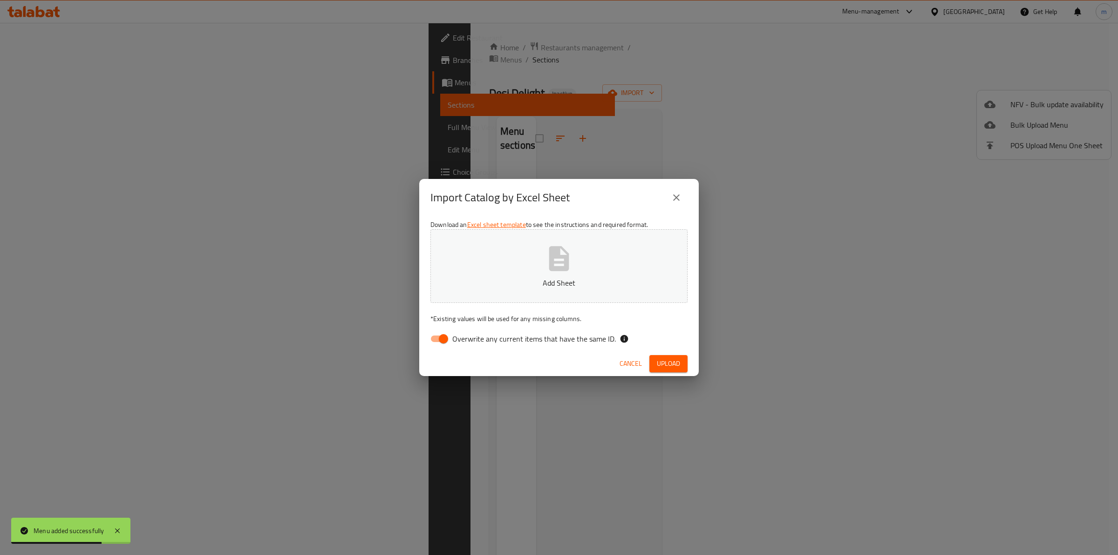
click at [448, 332] on input "Overwrite any current items that have the same ID." at bounding box center [443, 339] width 53 height 18
checkbox input "false"
click at [486, 293] on button "Add Sheet" at bounding box center [558, 266] width 257 height 74
click at [545, 360] on button "Upload" at bounding box center [668, 363] width 38 height 17
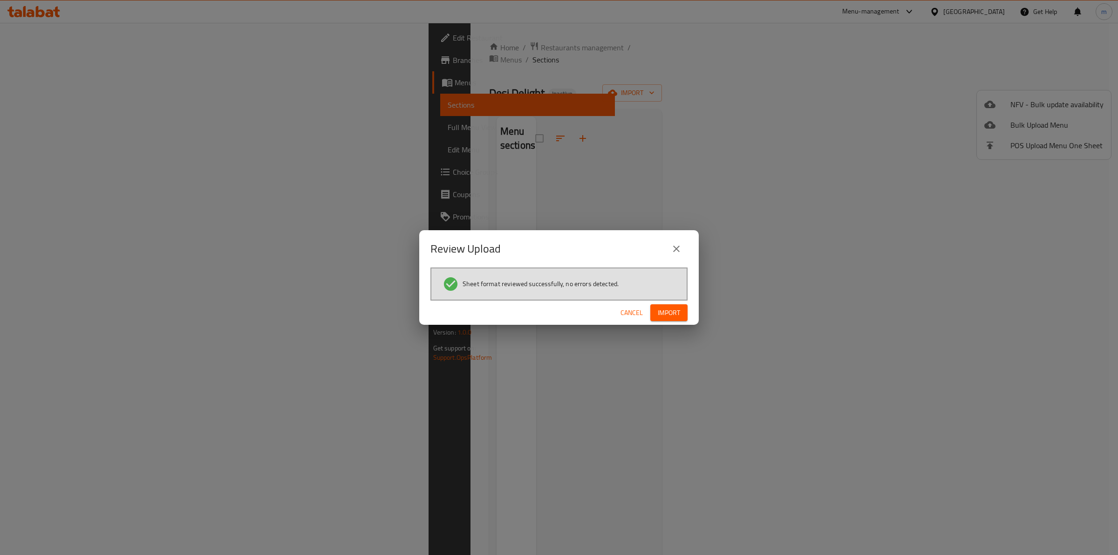
click at [545, 317] on span "Import" at bounding box center [669, 313] width 22 height 12
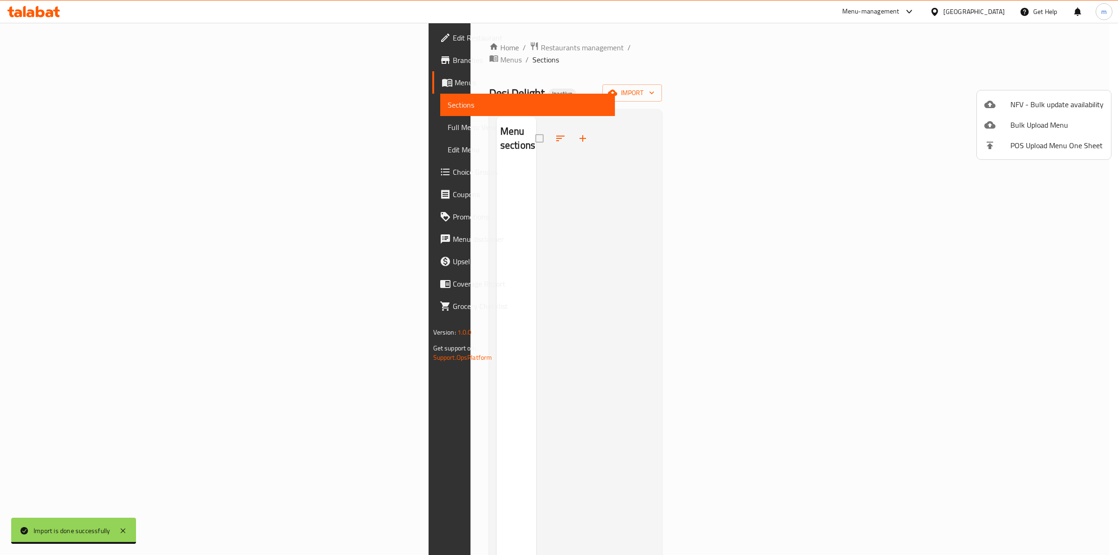
click at [545, 213] on div at bounding box center [559, 277] width 1118 height 555
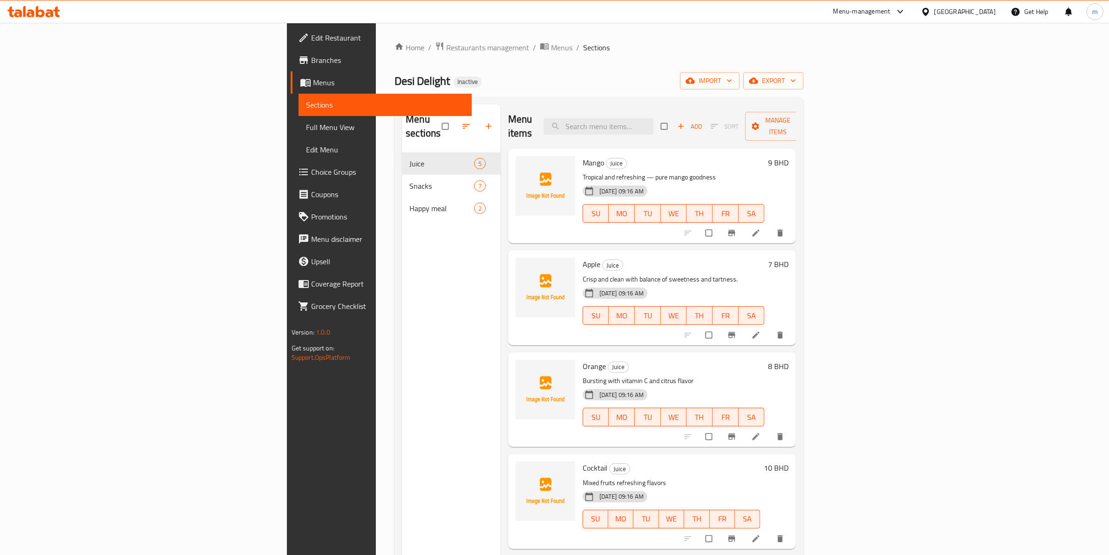
click at [306, 132] on span "Full Menu View" at bounding box center [385, 127] width 159 height 11
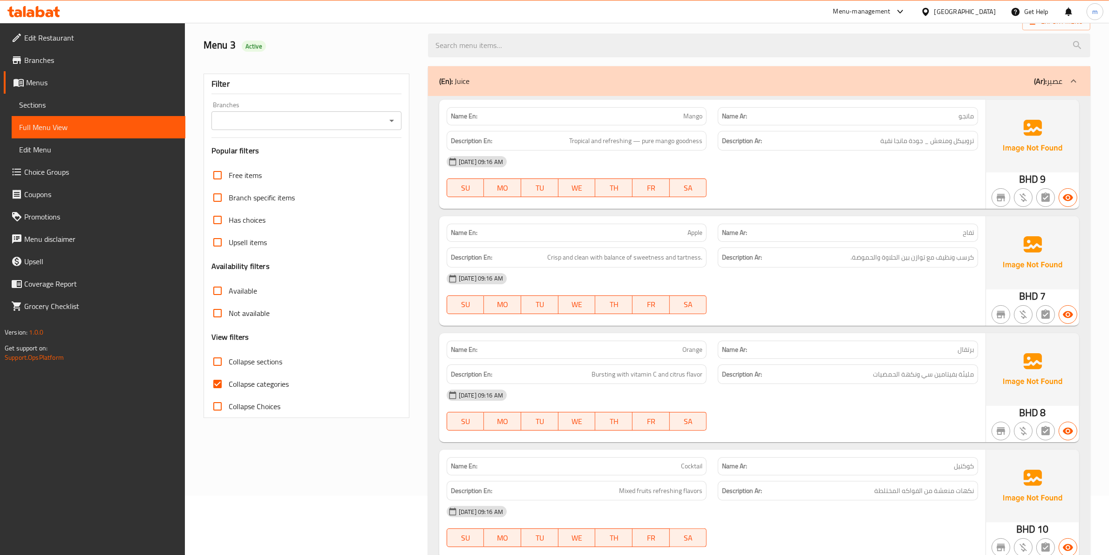
scroll to position [116, 0]
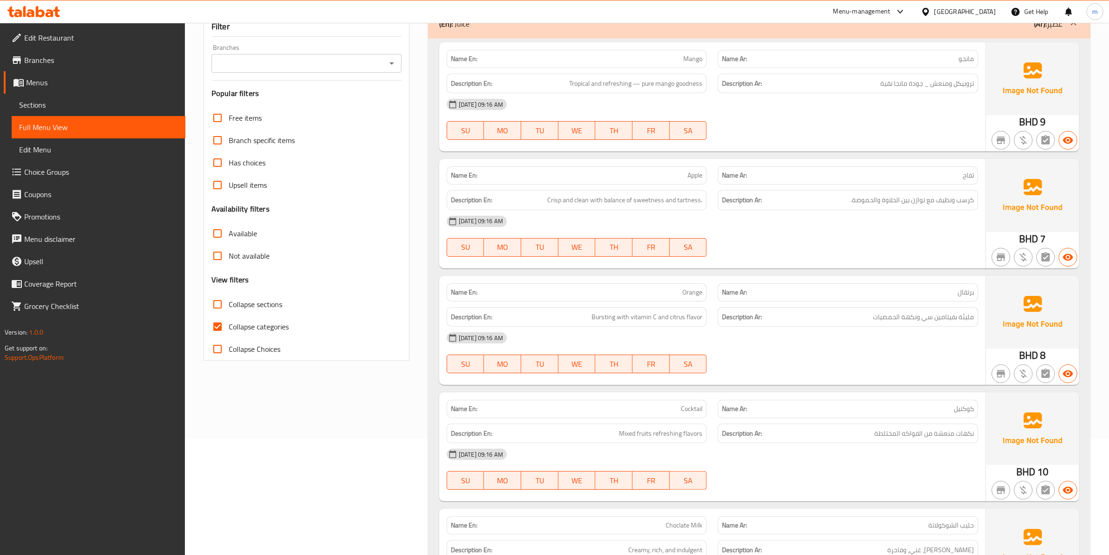
click at [242, 325] on span "Collapse categories" at bounding box center [259, 326] width 60 height 11
click at [229, 325] on input "Collapse categories" at bounding box center [217, 326] width 22 height 22
checkbox input "false"
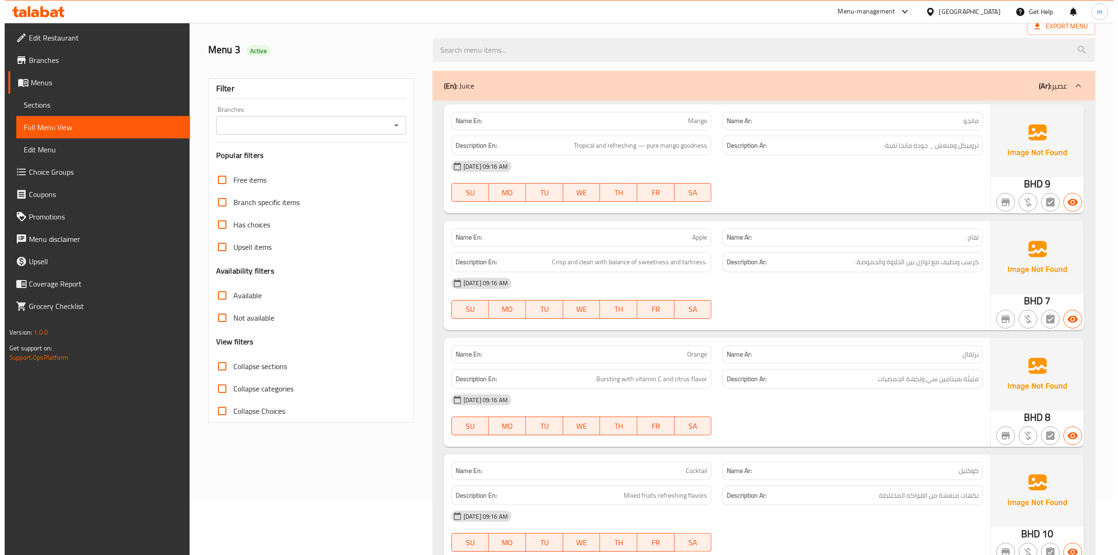
scroll to position [0, 0]
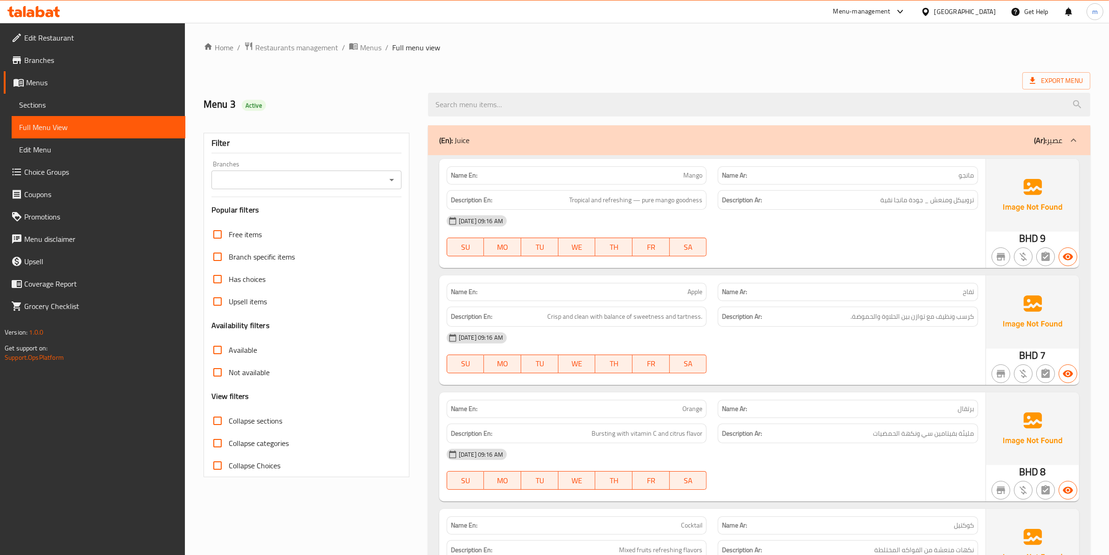
click at [1060, 75] on span "Export Menu" at bounding box center [1056, 81] width 53 height 12
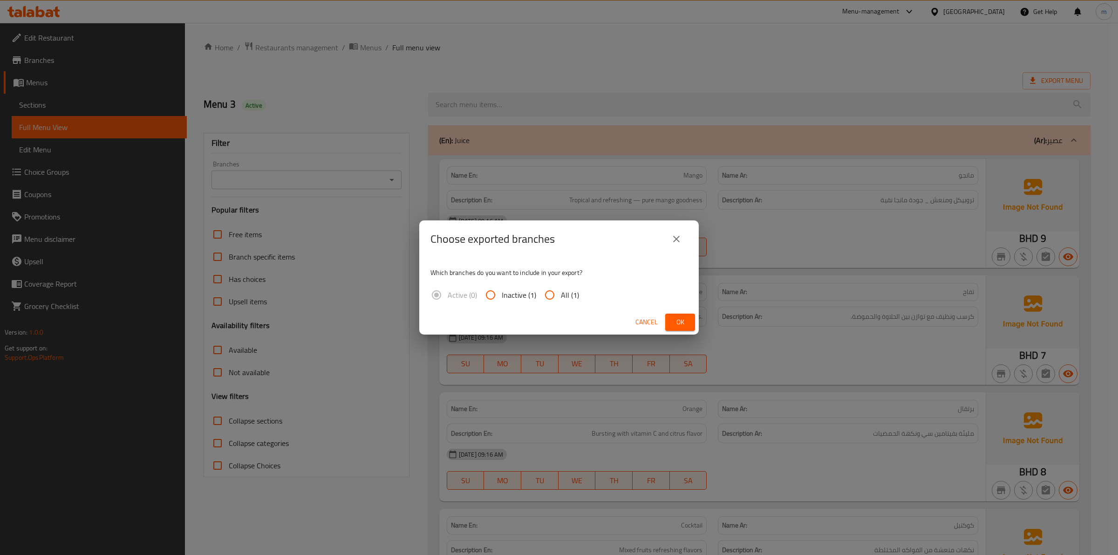
click at [562, 292] on span "All (1)" at bounding box center [570, 294] width 18 height 11
click at [561, 292] on input "All (1)" at bounding box center [550, 295] width 22 height 22
radio input "true"
click at [684, 322] on span "Ok" at bounding box center [680, 322] width 15 height 12
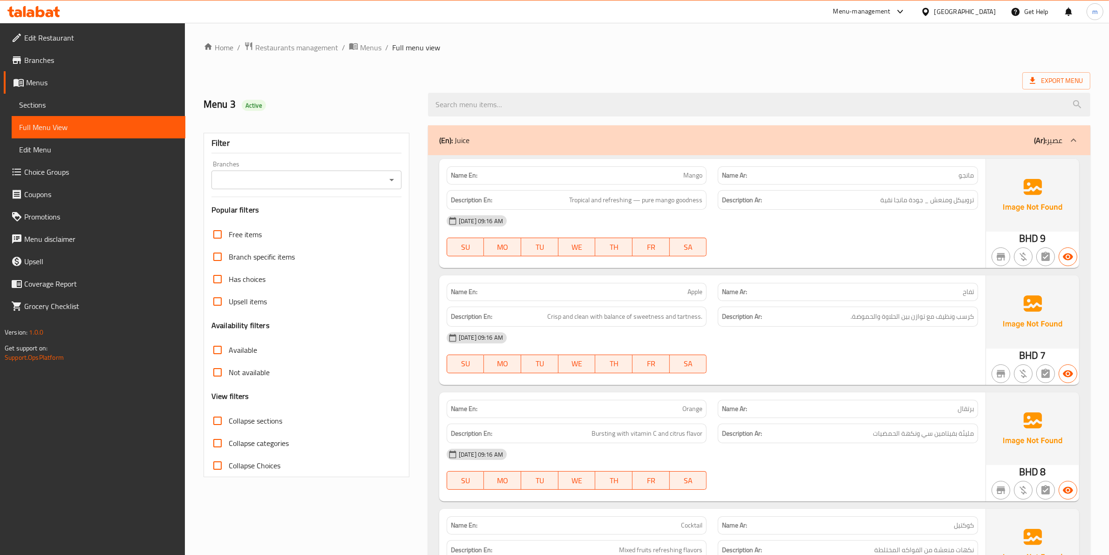
click at [38, 88] on span "Menus" at bounding box center [102, 82] width 152 height 11
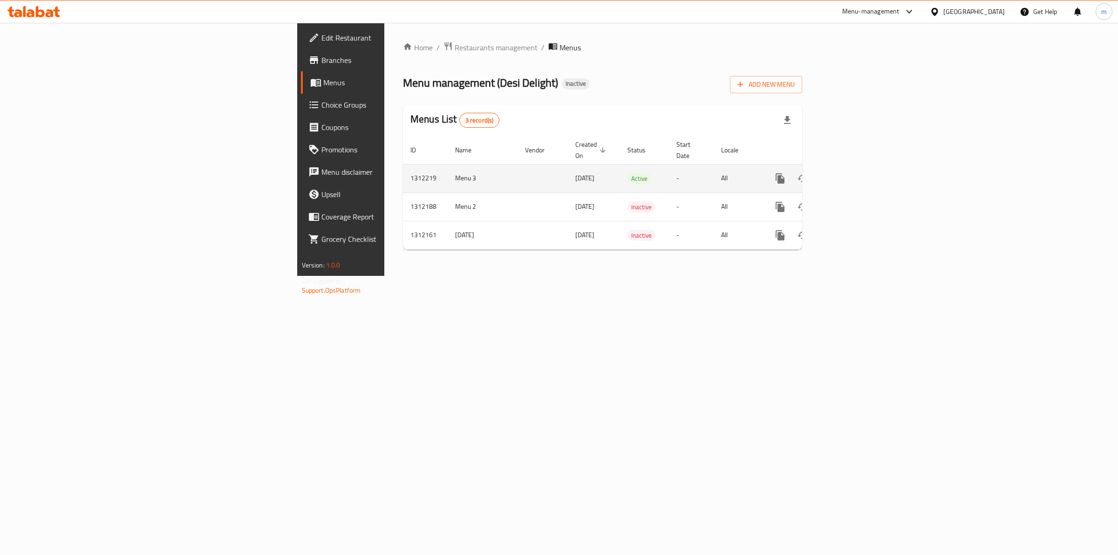
click at [448, 170] on td "Menu 3" at bounding box center [483, 178] width 70 height 28
click at [853, 173] on icon "enhanced table" at bounding box center [847, 178] width 11 height 11
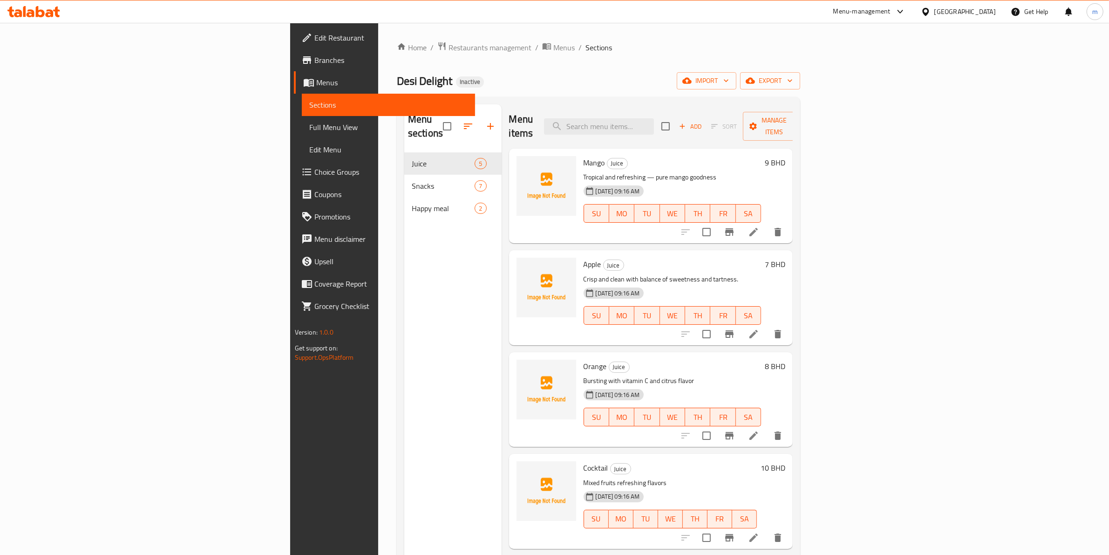
click at [309, 109] on span "Sections" at bounding box center [388, 104] width 159 height 11
click at [316, 87] on span "Menus" at bounding box center [392, 82] width 152 height 11
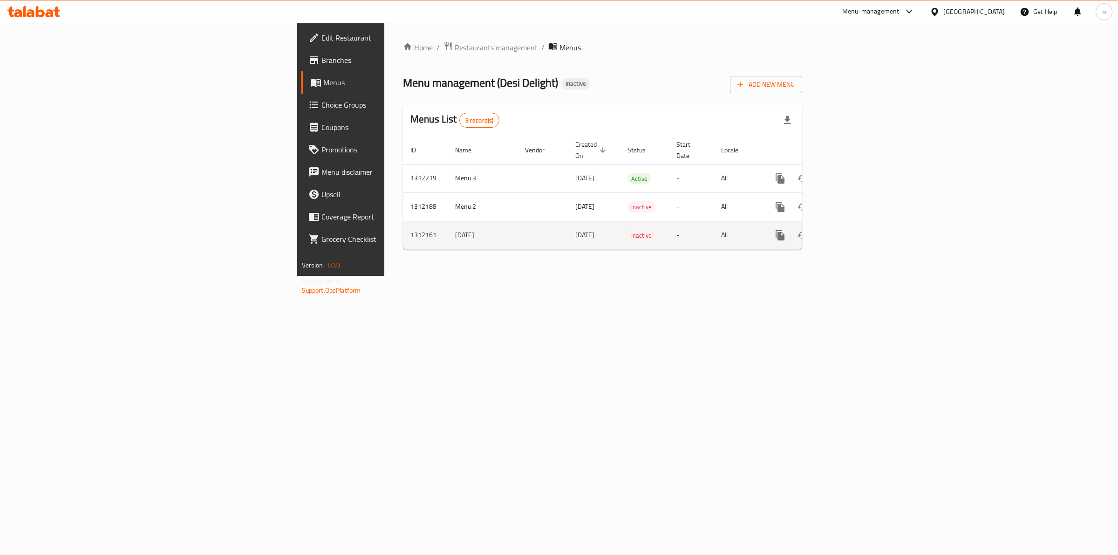
click at [714, 230] on td "-" at bounding box center [691, 235] width 45 height 28
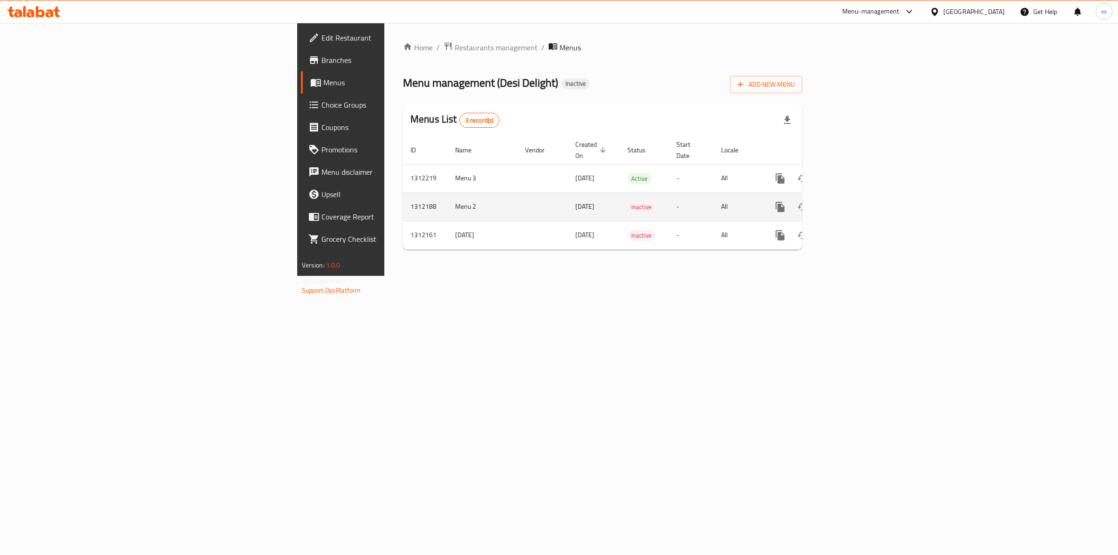
click at [448, 197] on td "Menu 2" at bounding box center [483, 206] width 70 height 28
click at [448, 198] on td "Menu 2" at bounding box center [483, 206] width 70 height 28
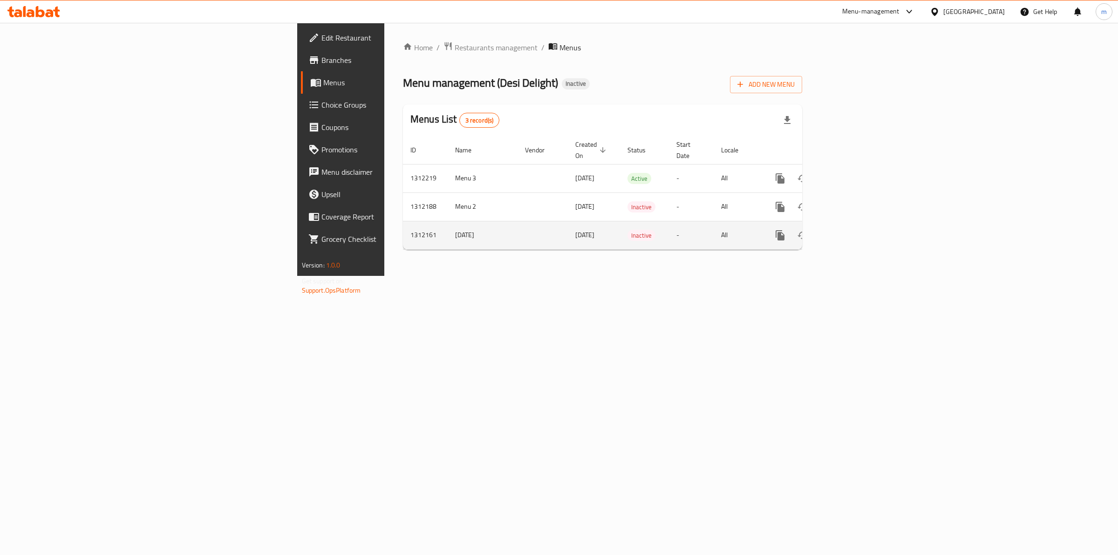
click at [448, 239] on td "[DATE]" at bounding box center [483, 235] width 70 height 28
click at [448, 221] on td "[DATE]" at bounding box center [483, 235] width 70 height 28
click at [448, 231] on td "[DATE]" at bounding box center [483, 235] width 70 height 28
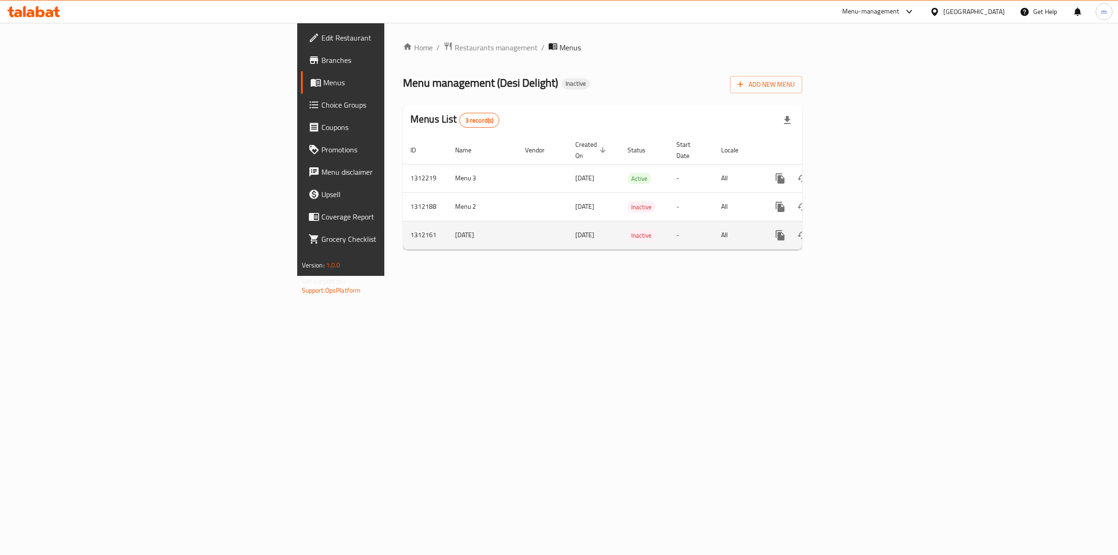
click at [448, 231] on td "[DATE]" at bounding box center [483, 235] width 70 height 28
click at [459, 114] on div "3 record(s)" at bounding box center [479, 120] width 41 height 15
click at [460, 117] on span "3 record(s)" at bounding box center [480, 120] width 40 height 9
click at [403, 101] on div "Home / Restaurants management / Menus Menu management ( Desi Delight ) Inactive…" at bounding box center [602, 149] width 399 height 216
click at [459, 113] on div "3 record(s)" at bounding box center [479, 120] width 41 height 15
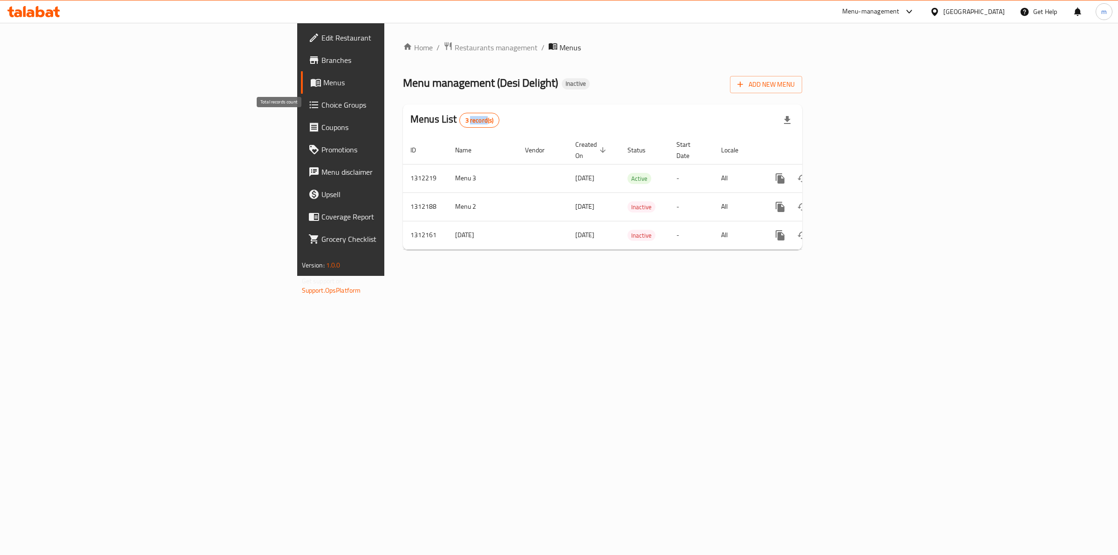
click at [459, 113] on div "3 record(s)" at bounding box center [479, 120] width 41 height 15
click at [403, 112] on div "Menus List 3 record(s)" at bounding box center [602, 120] width 399 height 32
